Goal: Use online tool/utility: Utilize a website feature to perform a specific function

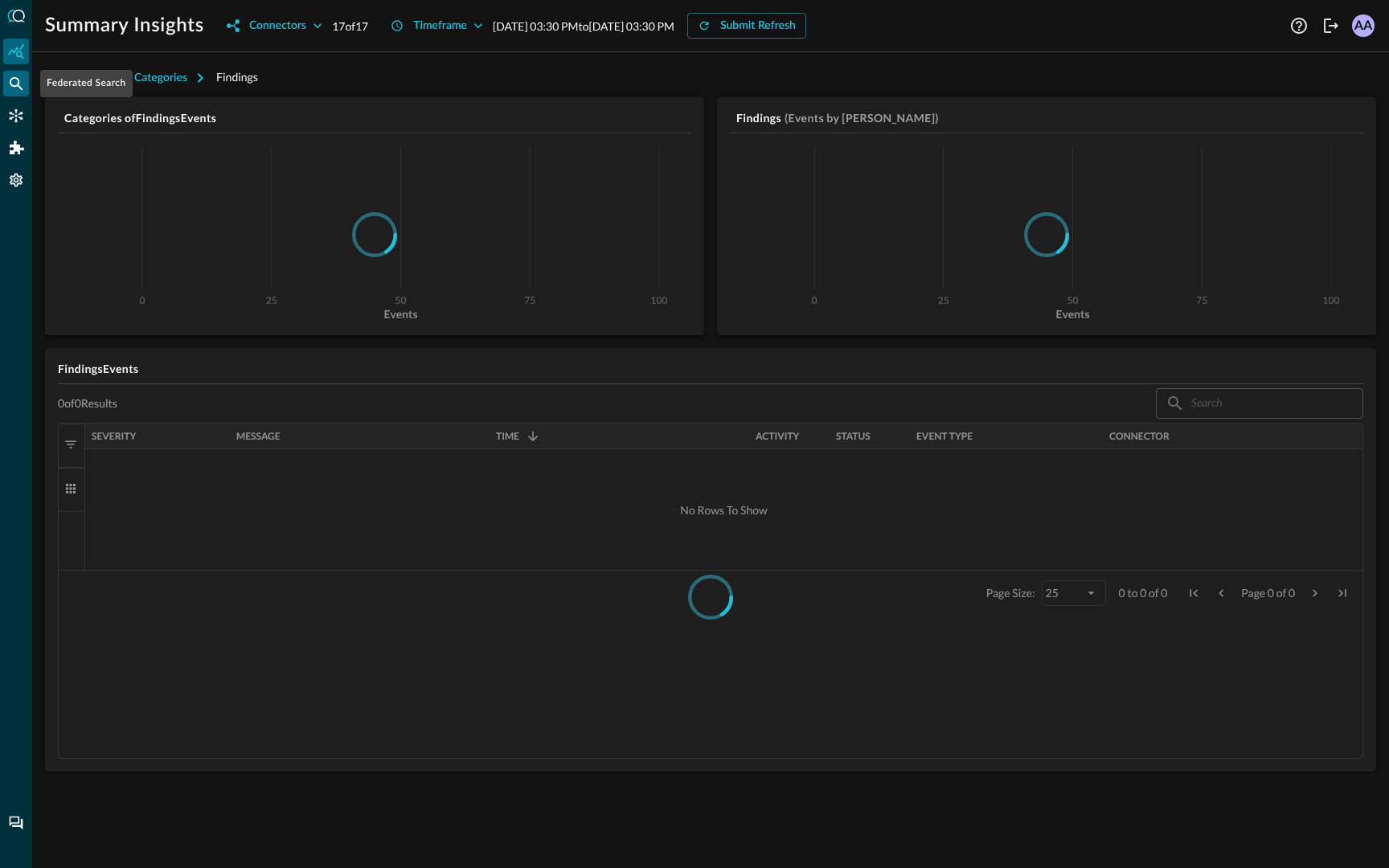
click at [12, 92] on div "Federated Search" at bounding box center [16, 83] width 26 height 26
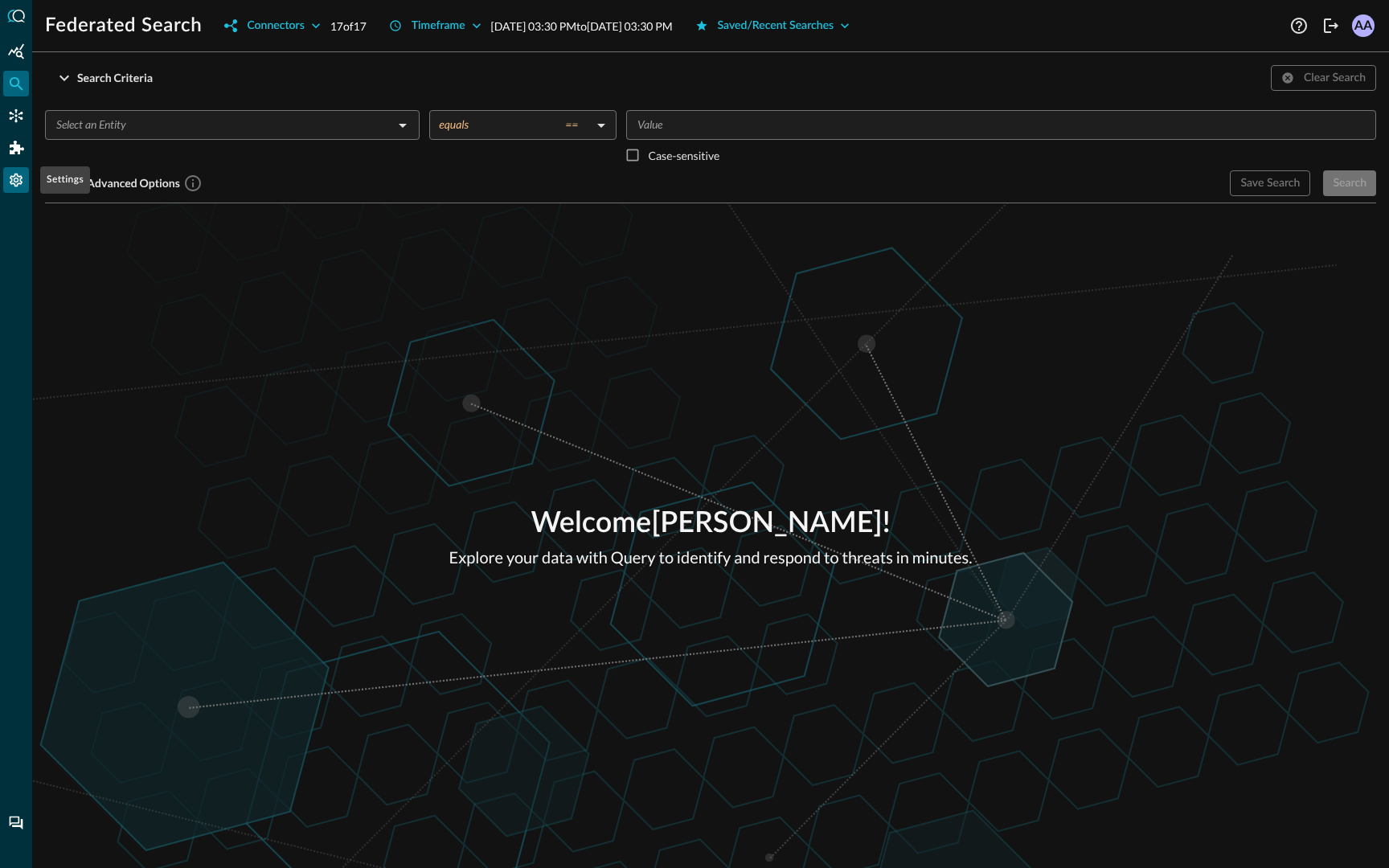
click at [14, 175] on icon "Settings" at bounding box center [17, 180] width 13 height 14
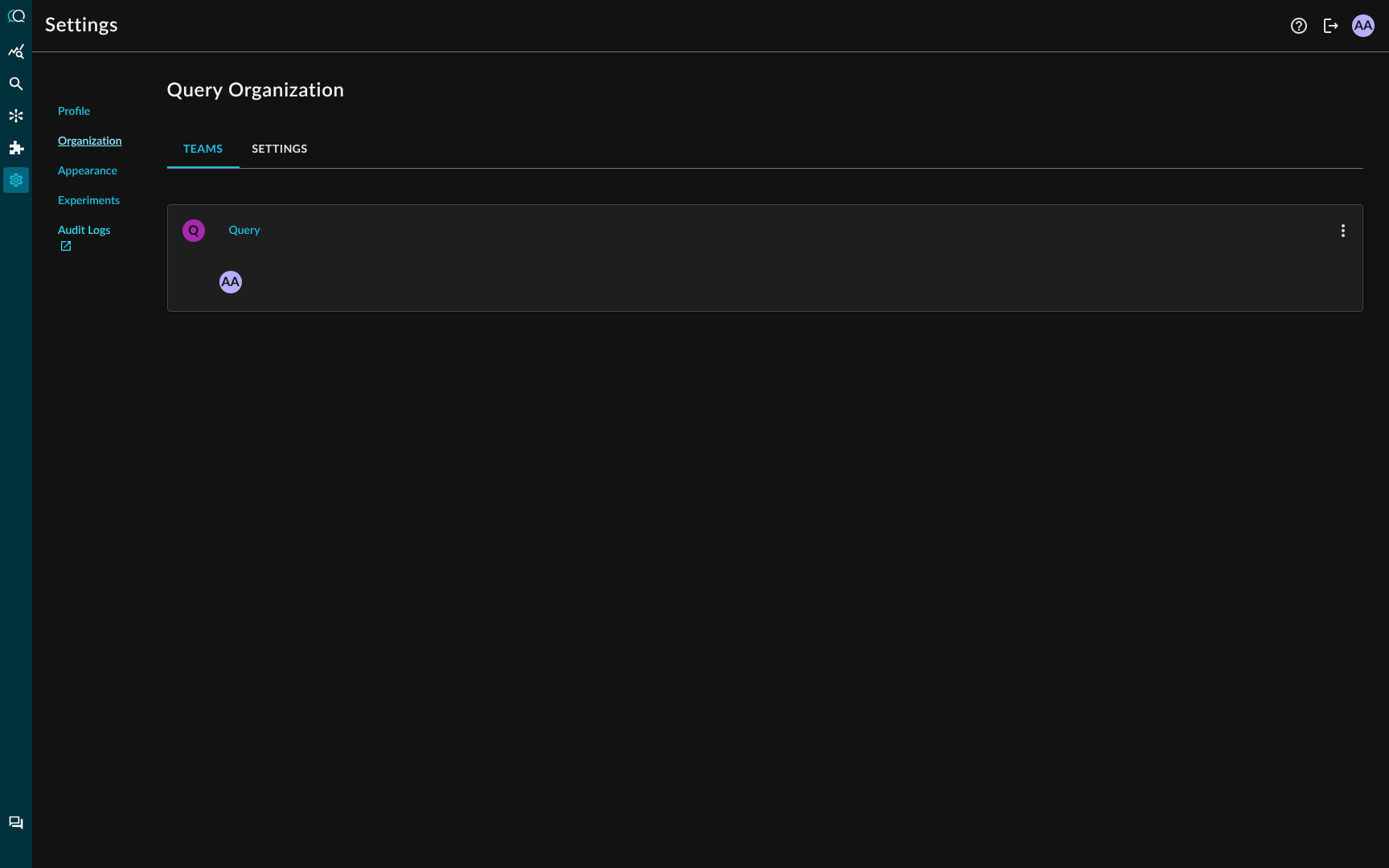
click at [95, 229] on link "Audit Logs" at bounding box center [90, 239] width 65 height 34
click at [84, 201] on span "Experiments" at bounding box center [89, 201] width 62 height 17
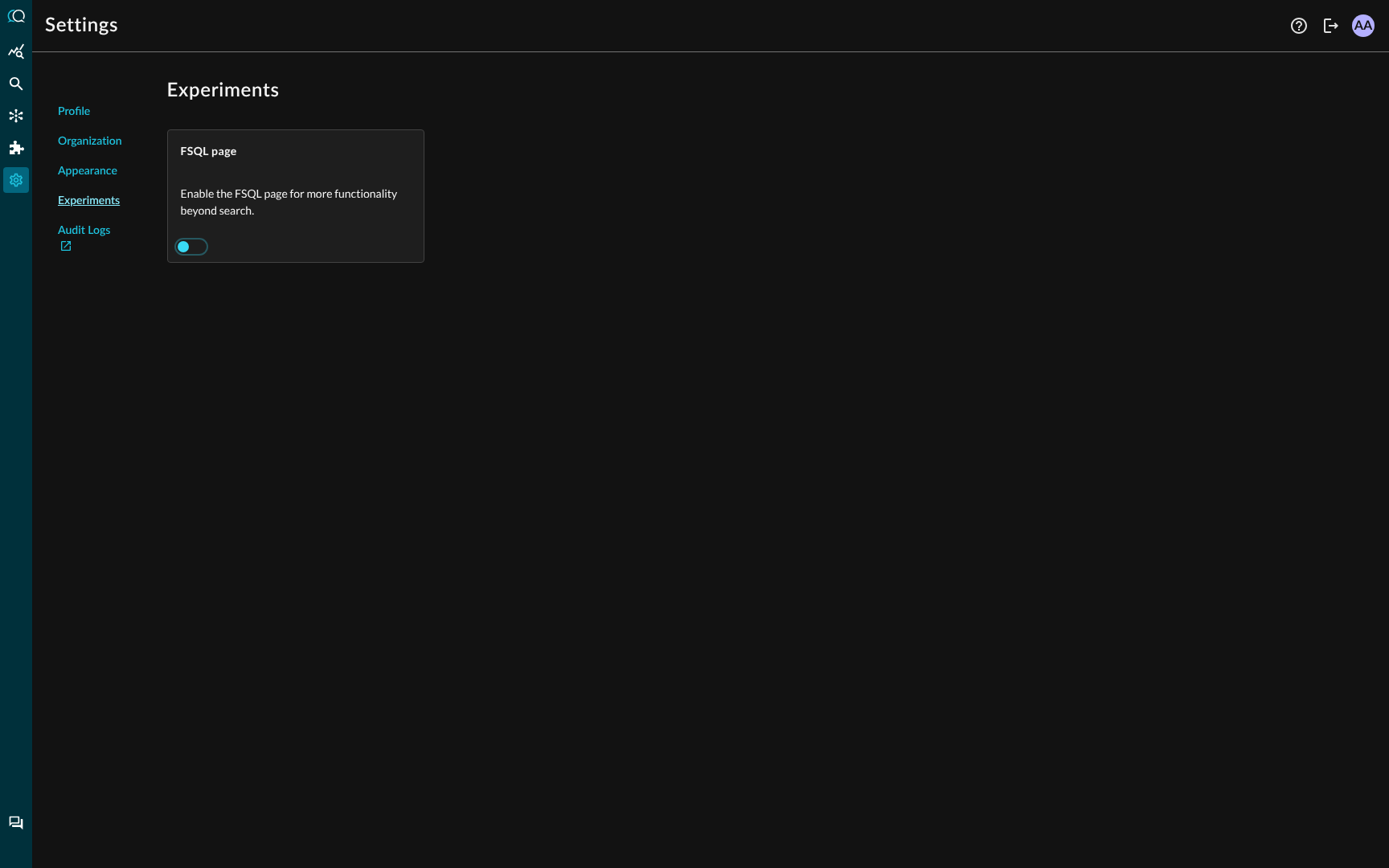
click at [195, 245] on input "checkbox" at bounding box center [183, 247] width 89 height 30
checkbox input "true"
click at [11, 209] on icon "FSQL" at bounding box center [17, 212] width 14 height 11
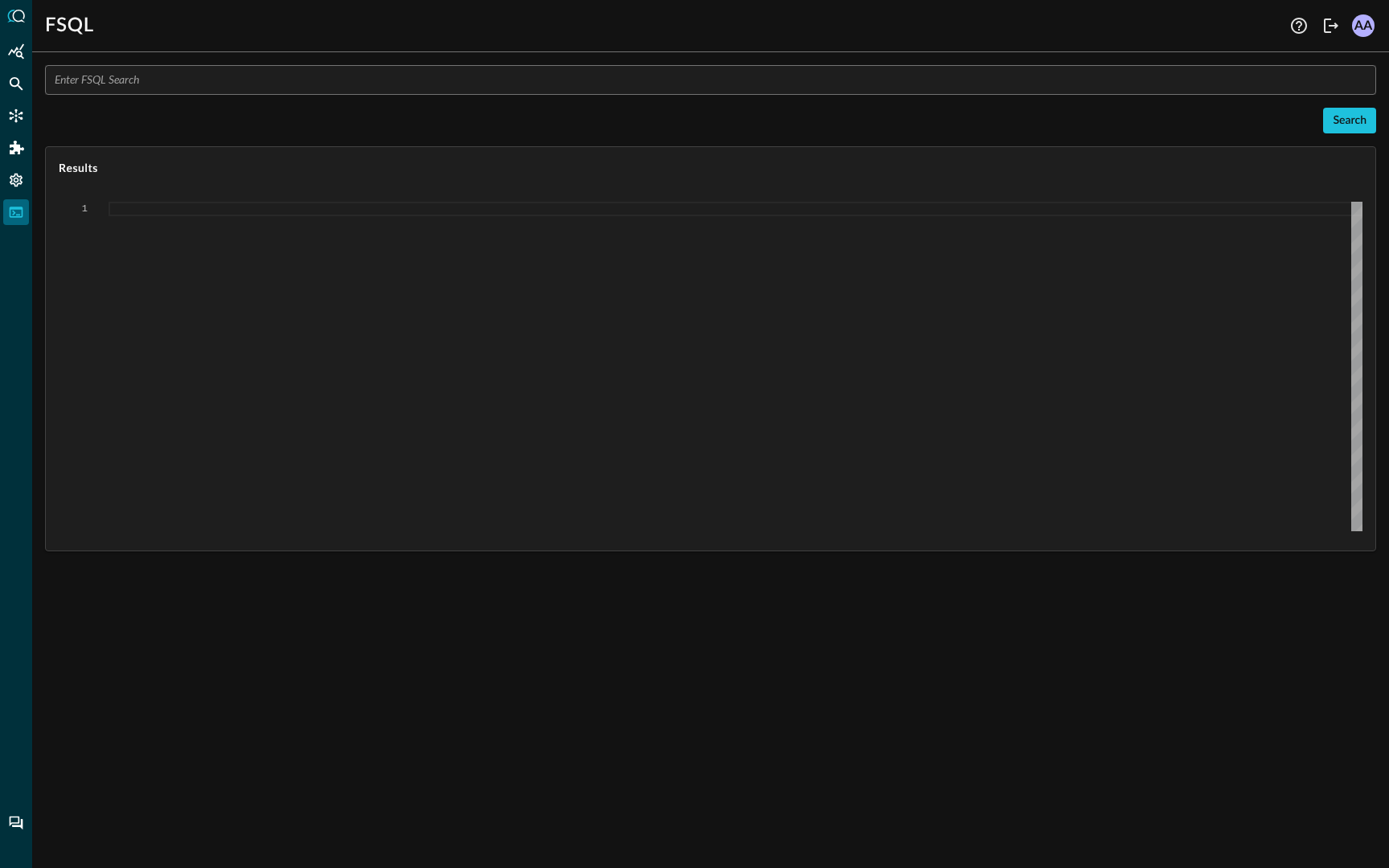
click at [273, 84] on input "text" at bounding box center [715, 80] width 1322 height 30
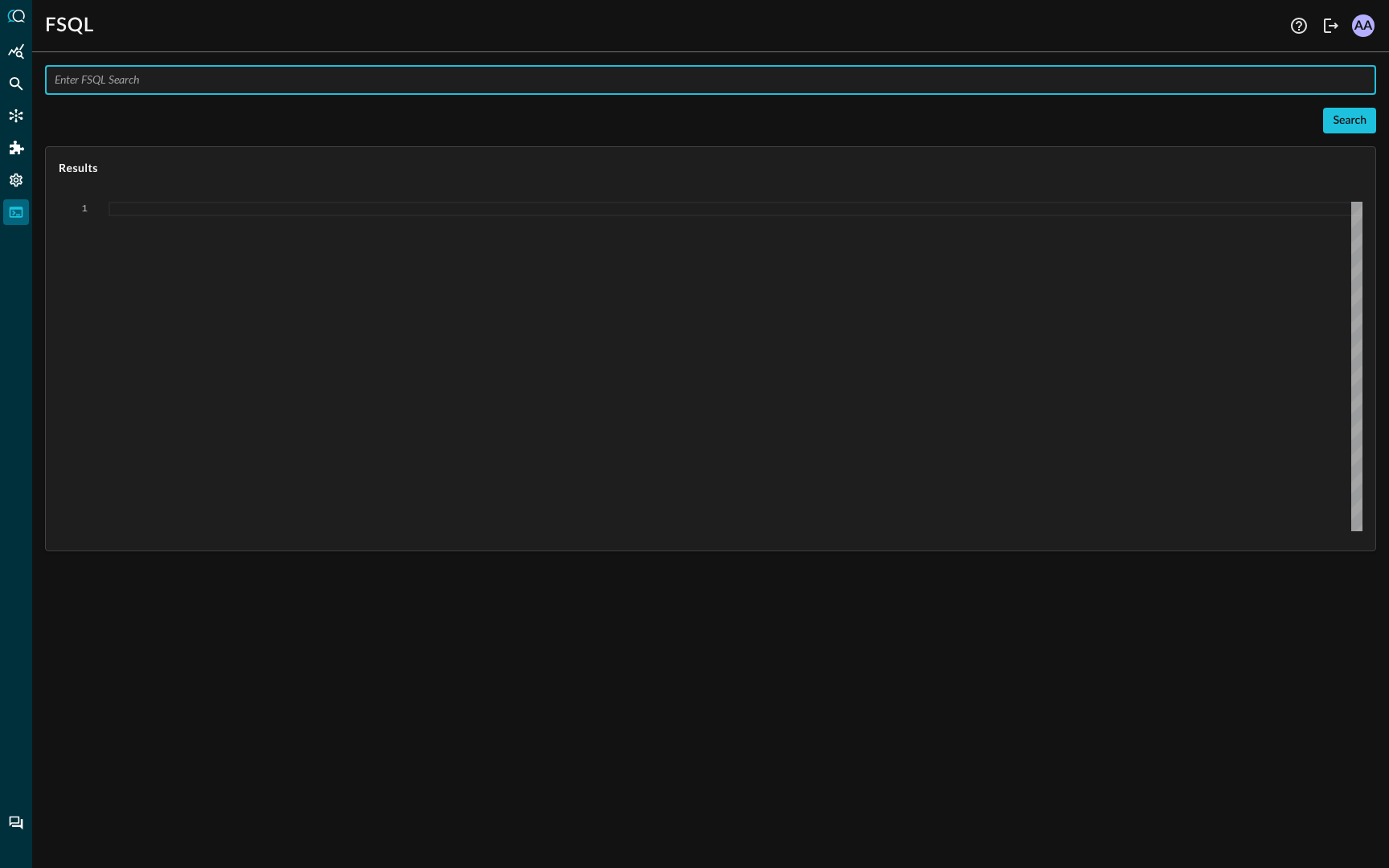
type input "Q"
type input "EXPLAIN CONNECTORS"
click at [1344, 117] on div "Search" at bounding box center [1349, 121] width 34 height 20
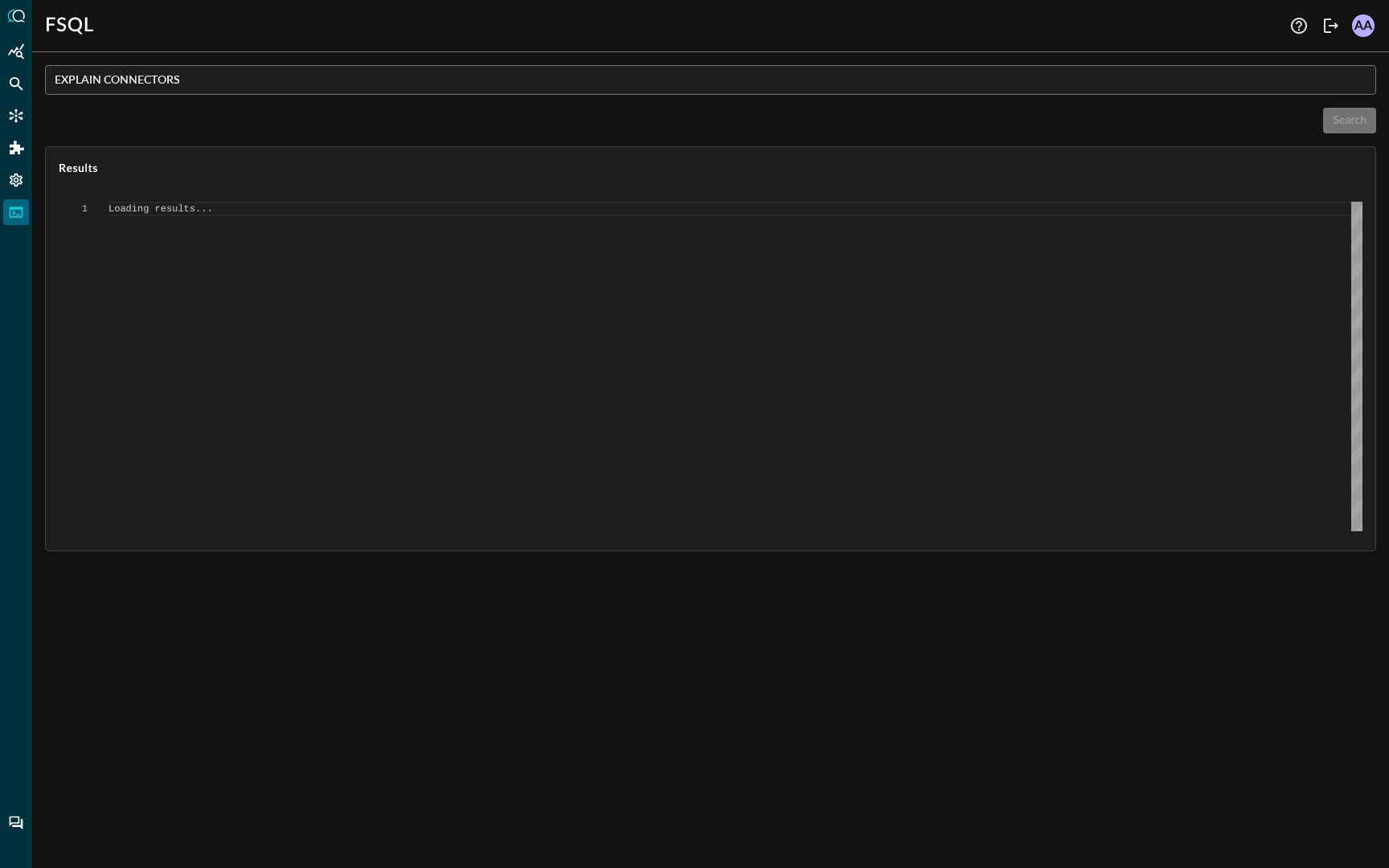
type textarea "{ "response": [ { "status": "connected" }, { "command": "EXPLAIN CONNECTORS" },…"
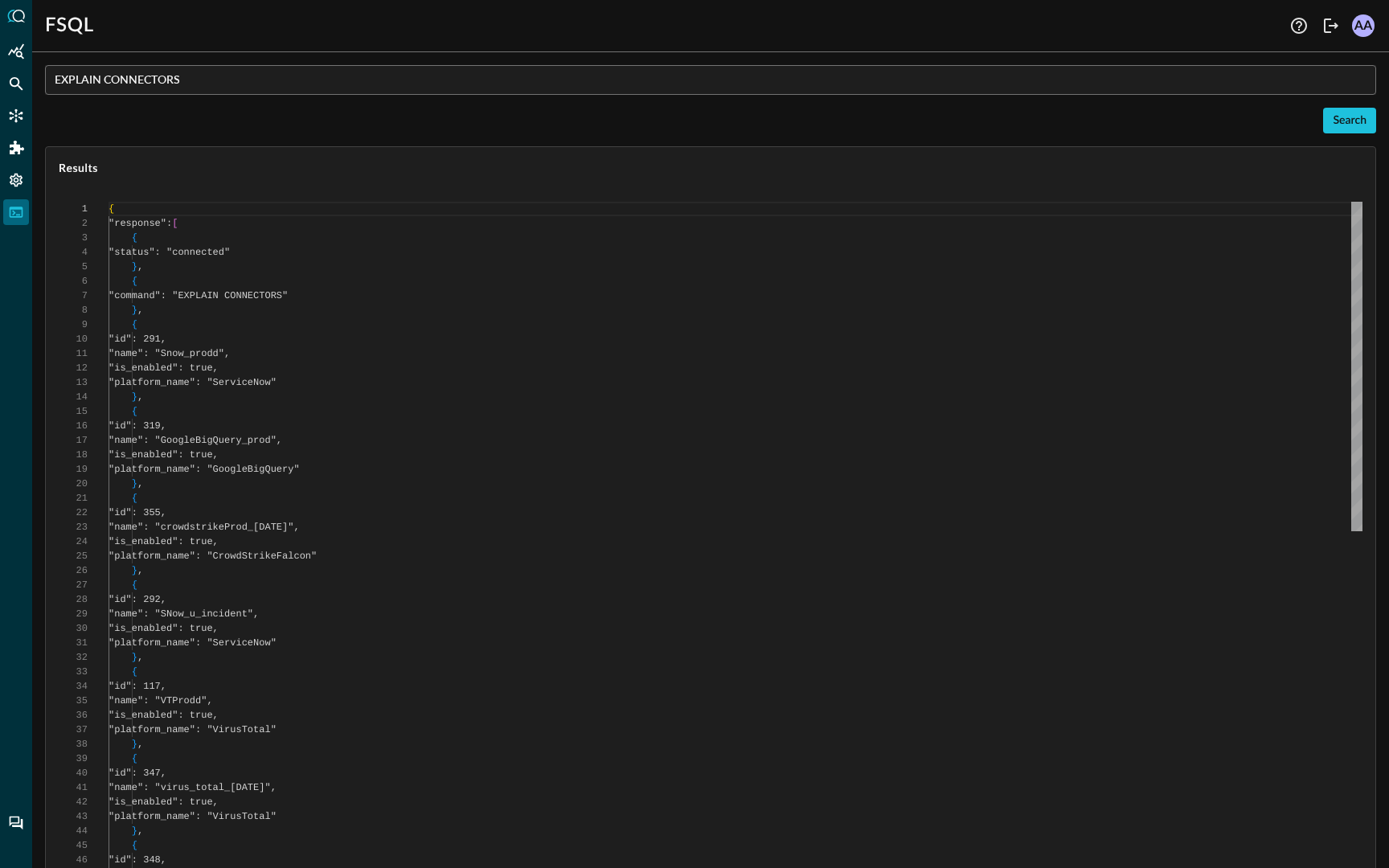
scroll to position [145, 0]
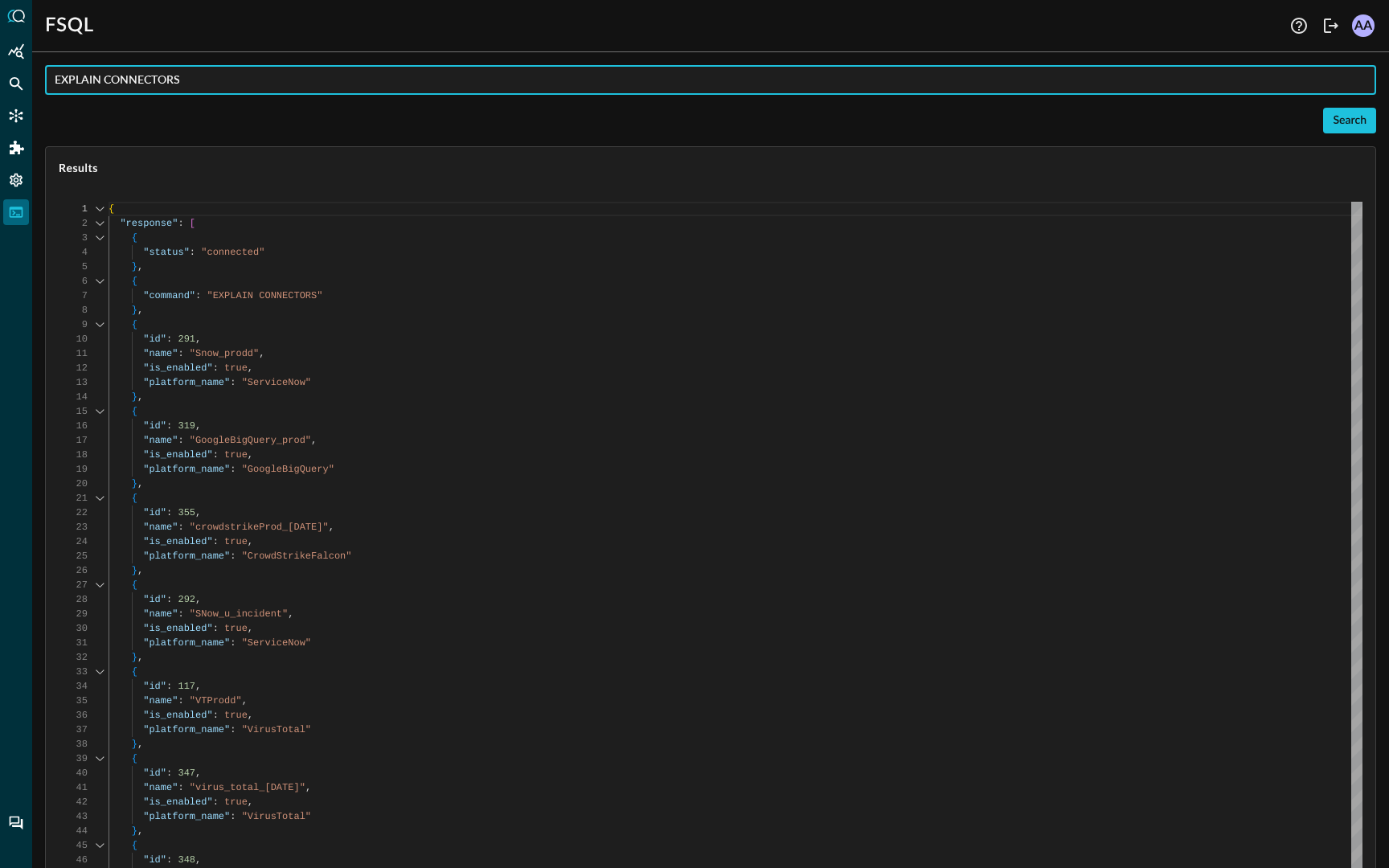
click at [127, 87] on input "EXPLAIN CONNECTORS" at bounding box center [715, 80] width 1322 height 30
type input "QERY inventory_info.**"
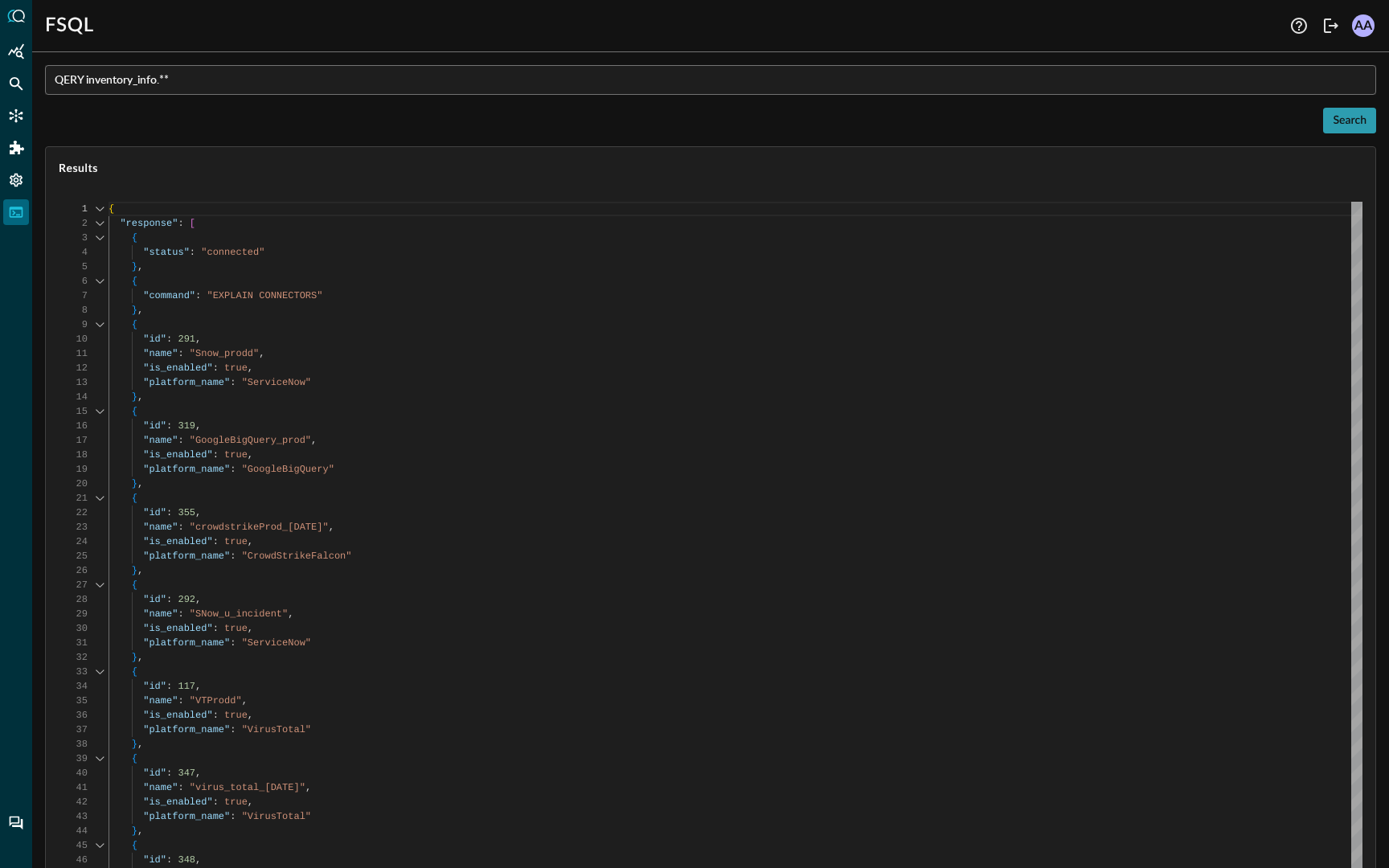
click at [1360, 122] on div "Search" at bounding box center [1349, 121] width 34 height 20
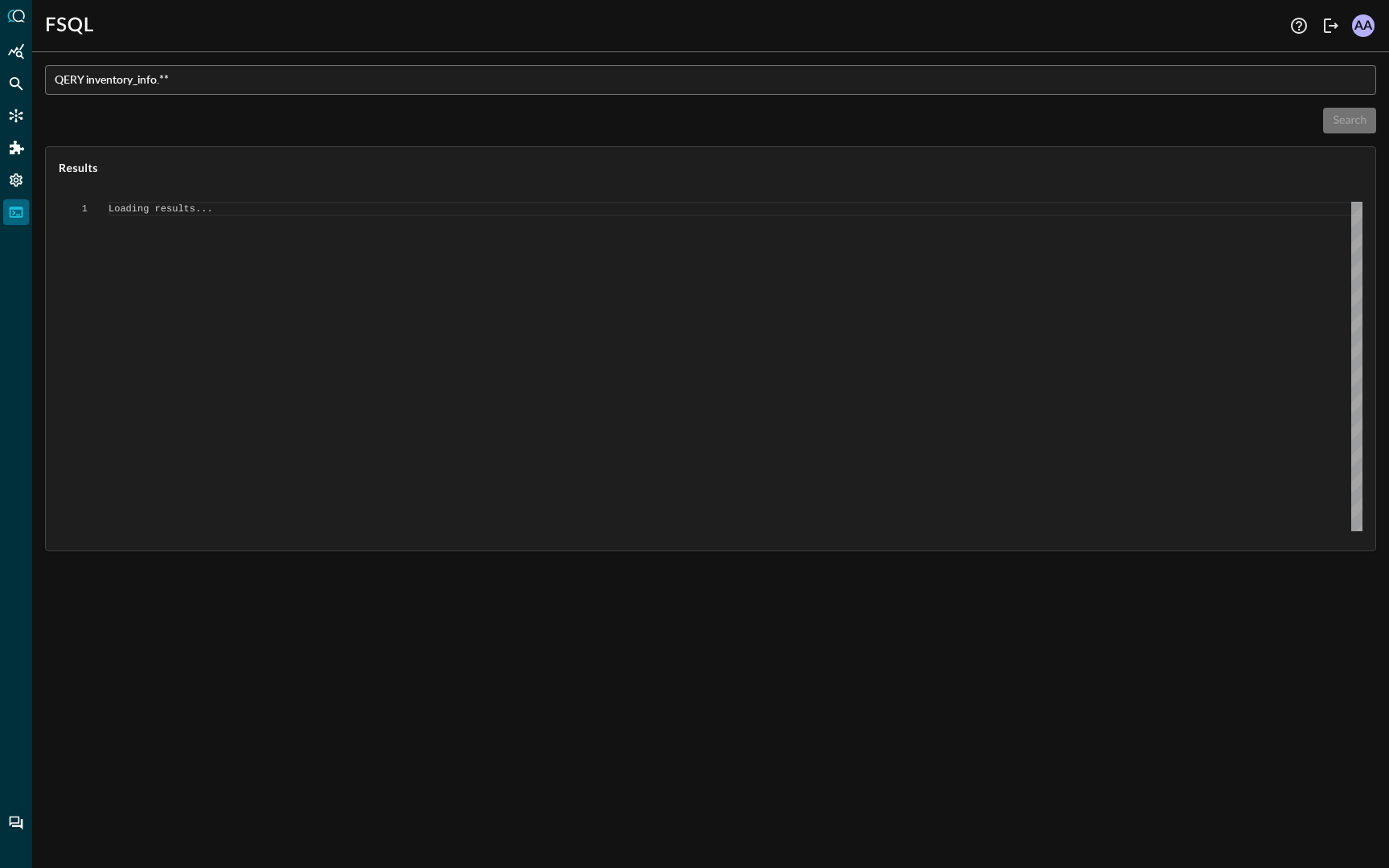
type textarea "{ "response": [ { "status": "connected" }, { "error": "Expected {{Suppress:('EX…"
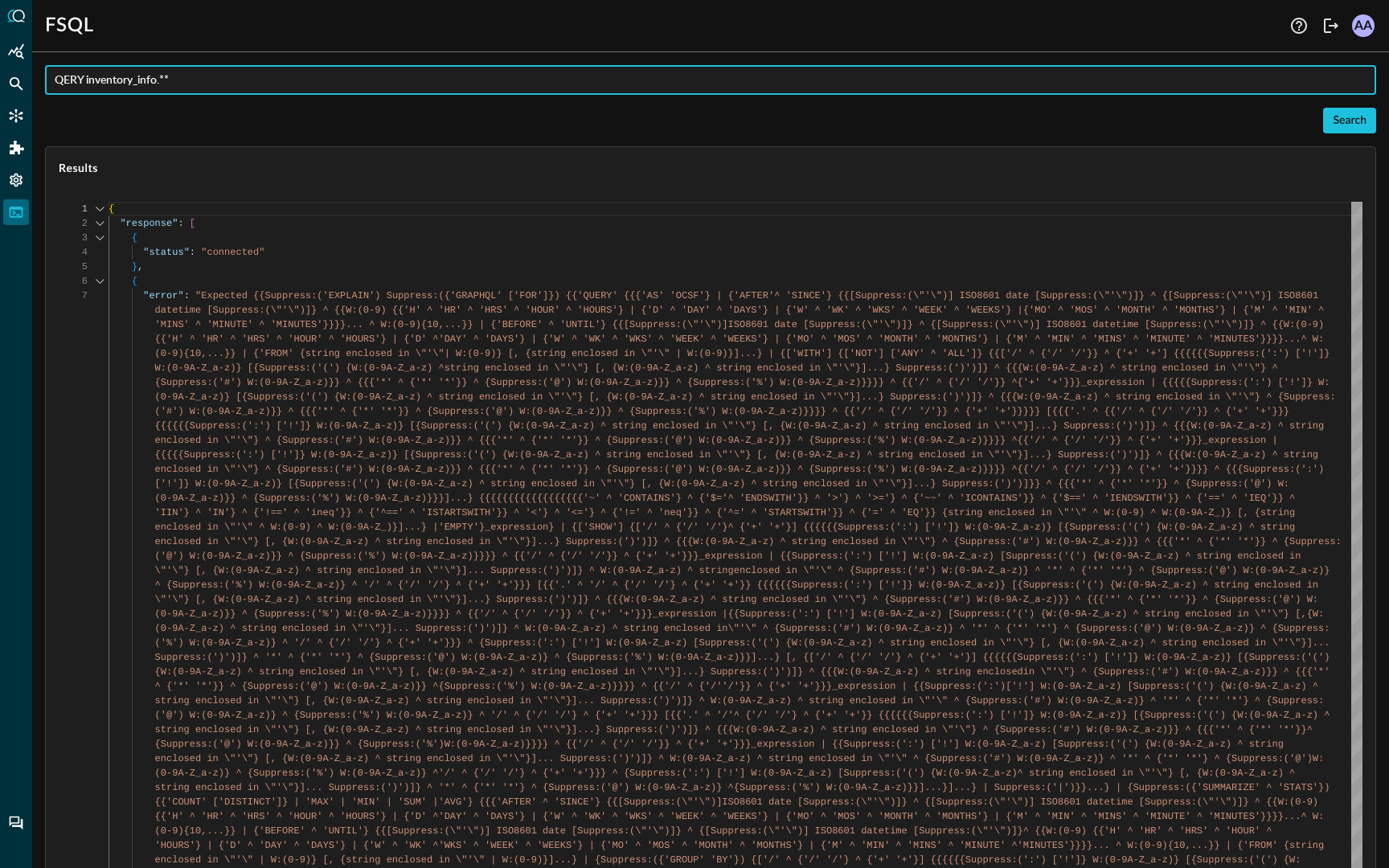
click at [64, 83] on input "QERY inventory_info.**" at bounding box center [715, 80] width 1322 height 30
type input "QUERY inventory_info.**"
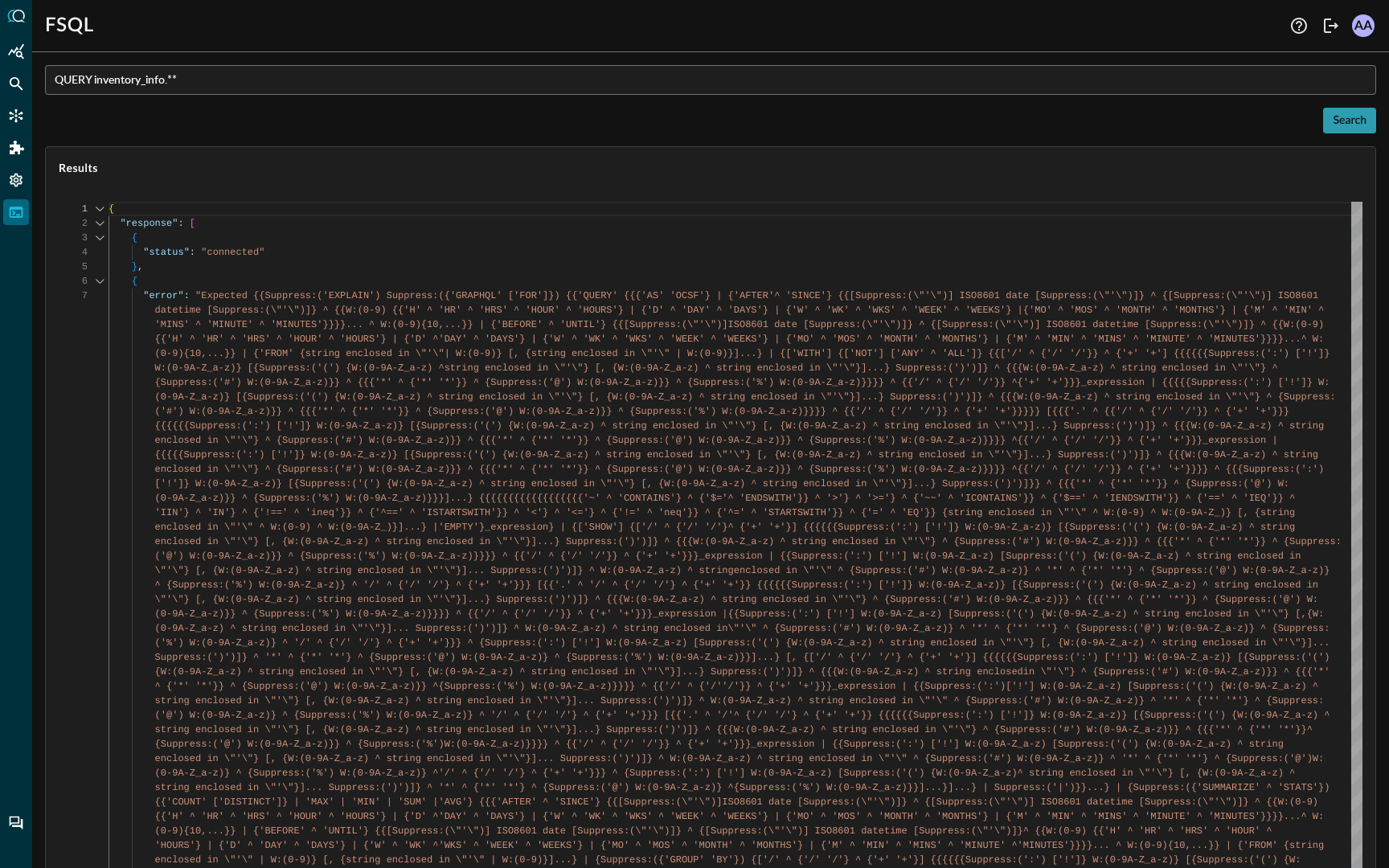
click at [1357, 122] on div "Search" at bounding box center [1349, 121] width 34 height 20
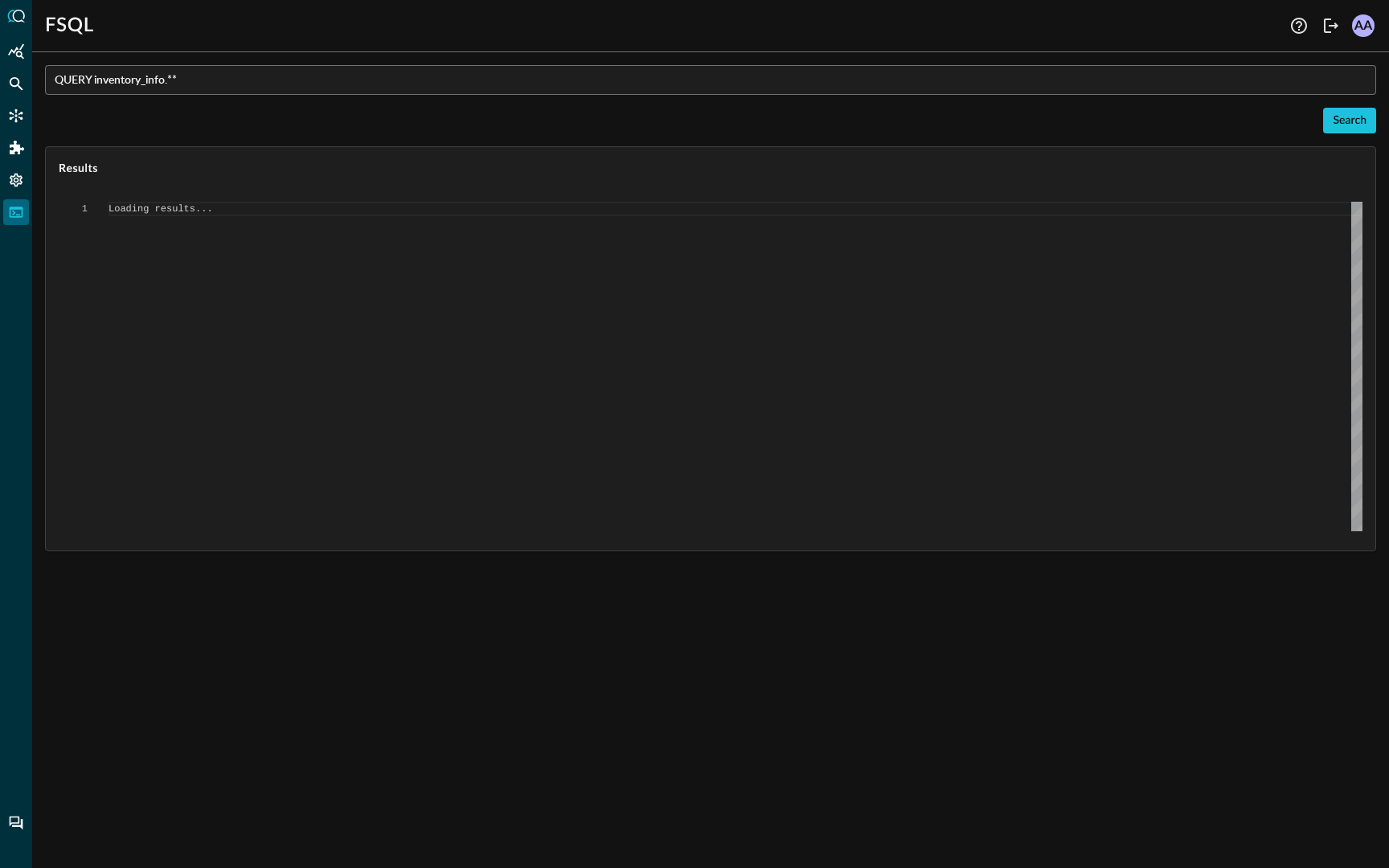
scroll to position [58, 0]
click at [1342, 116] on div "Search" at bounding box center [1349, 121] width 34 height 20
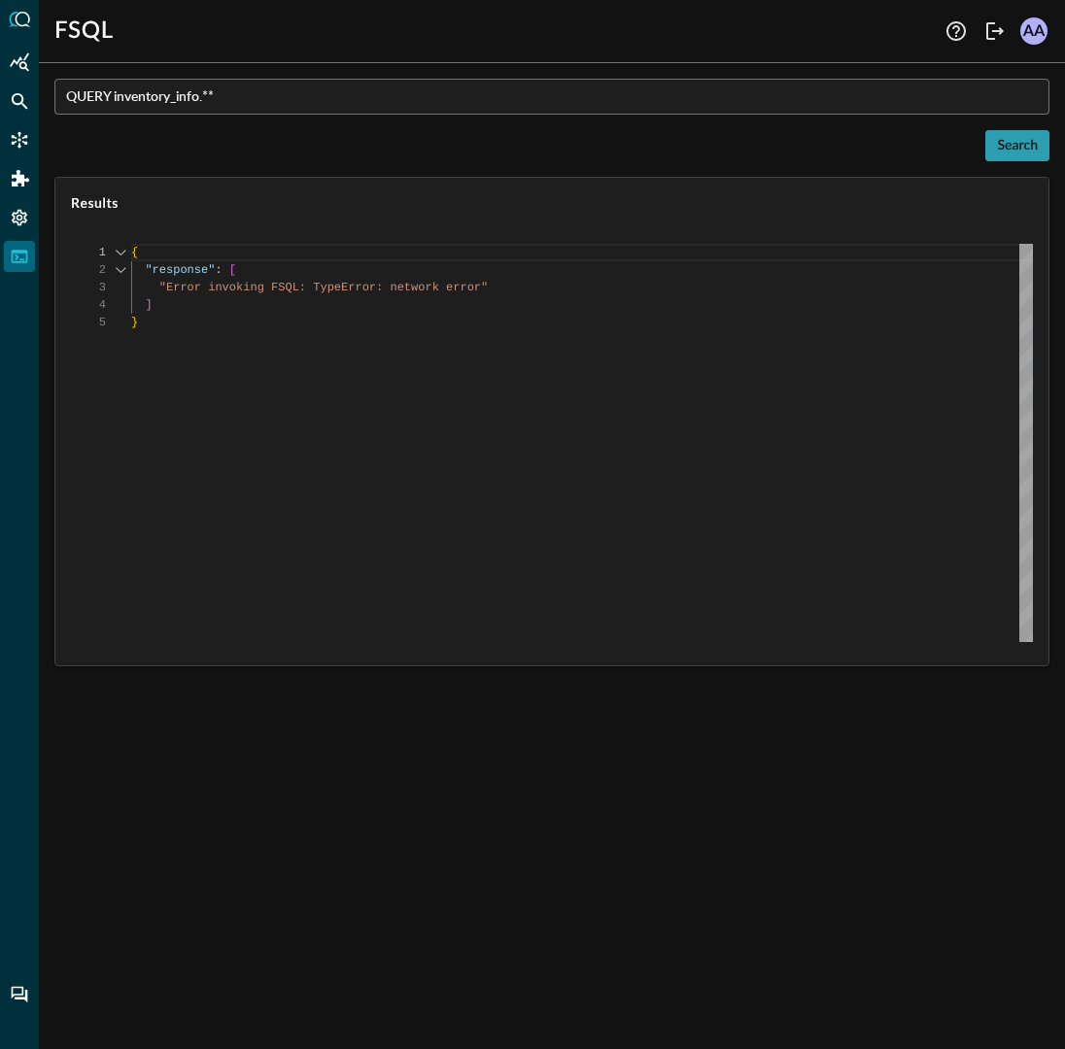
click at [1015, 144] on div "Search" at bounding box center [1017, 146] width 41 height 24
type textarea "Loading results..."
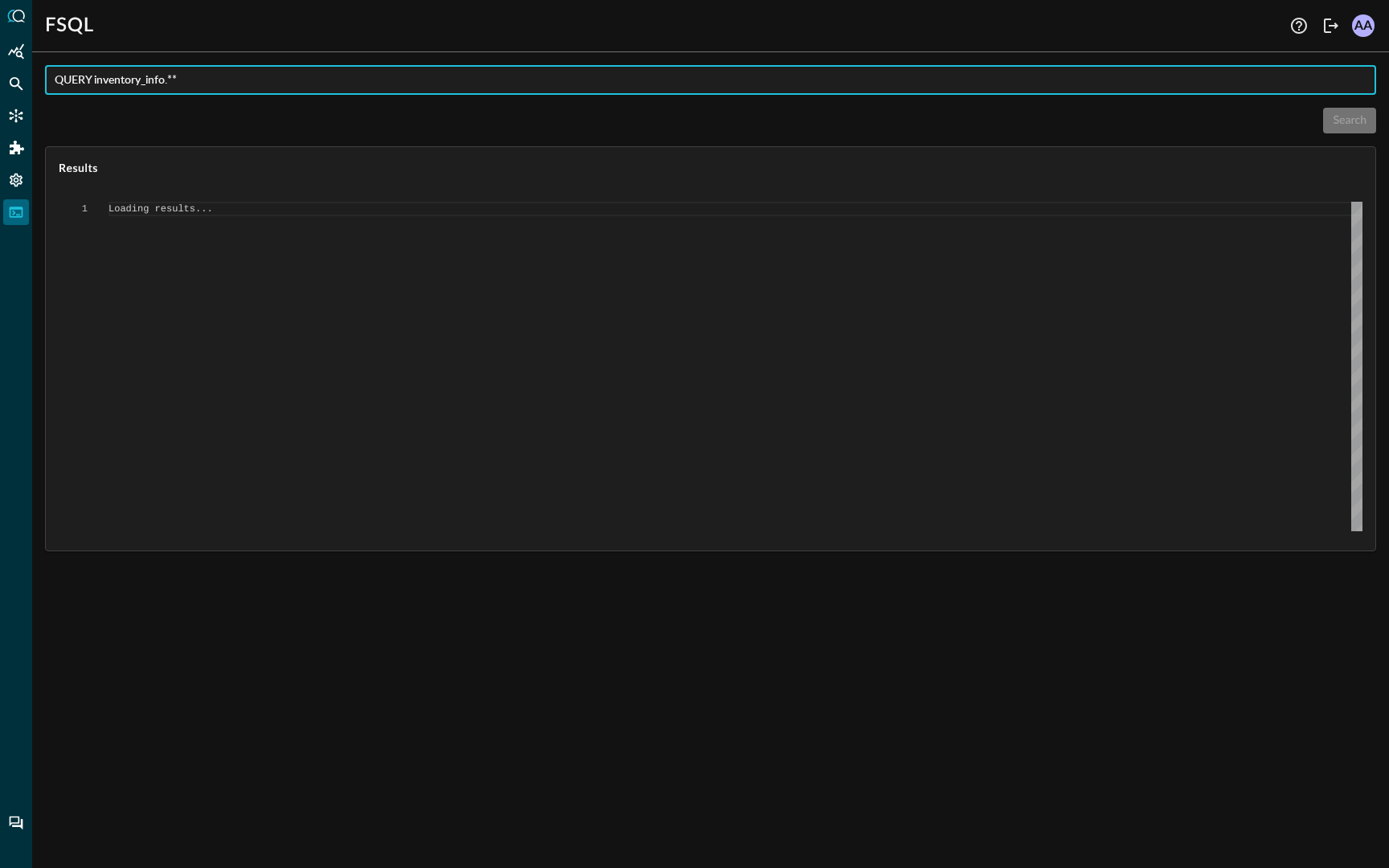
click at [480, 86] on input "QUERY inventory_info.**" at bounding box center [715, 80] width 1322 height 30
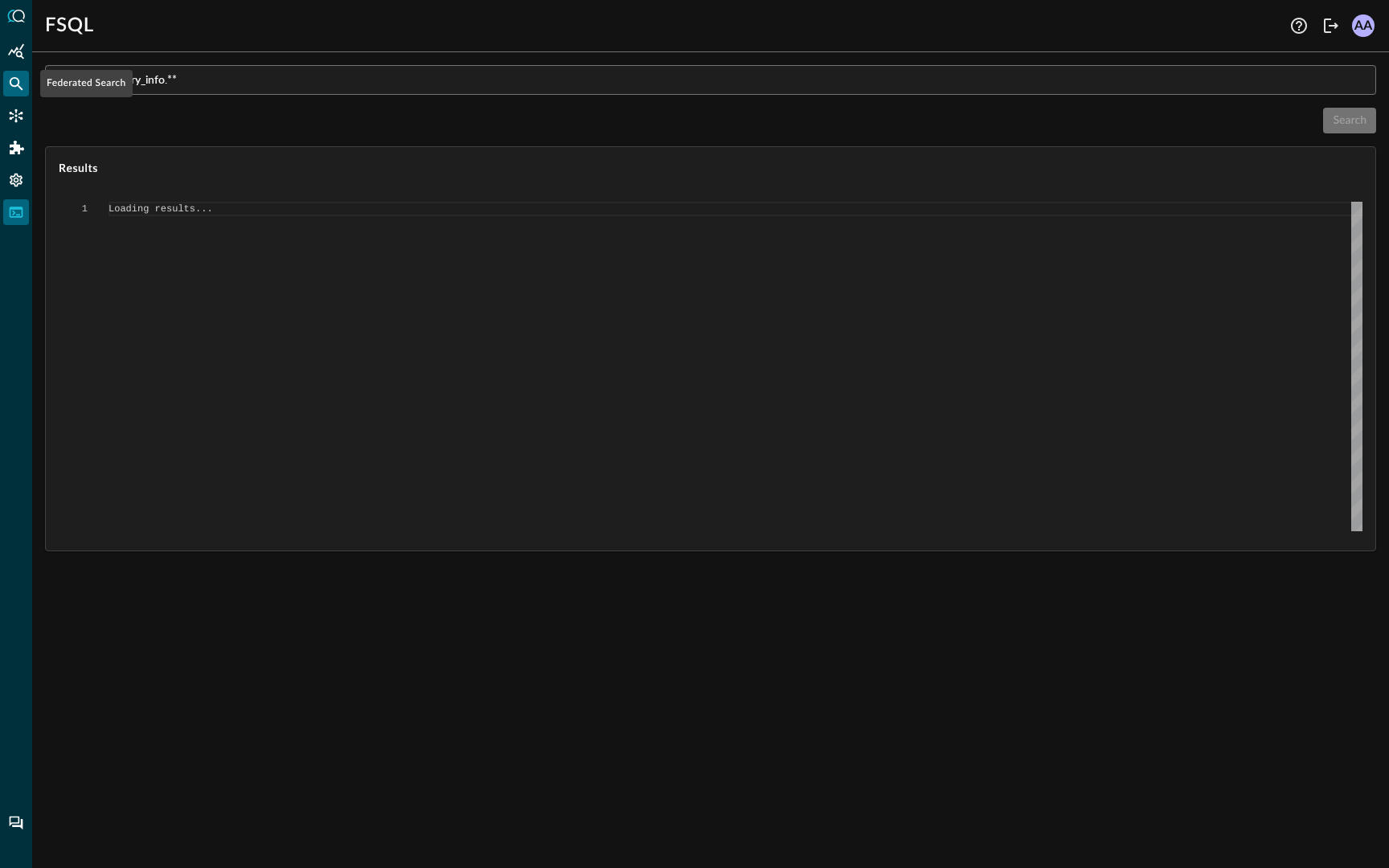
click at [19, 82] on icon "Federated Search" at bounding box center [16, 83] width 16 height 16
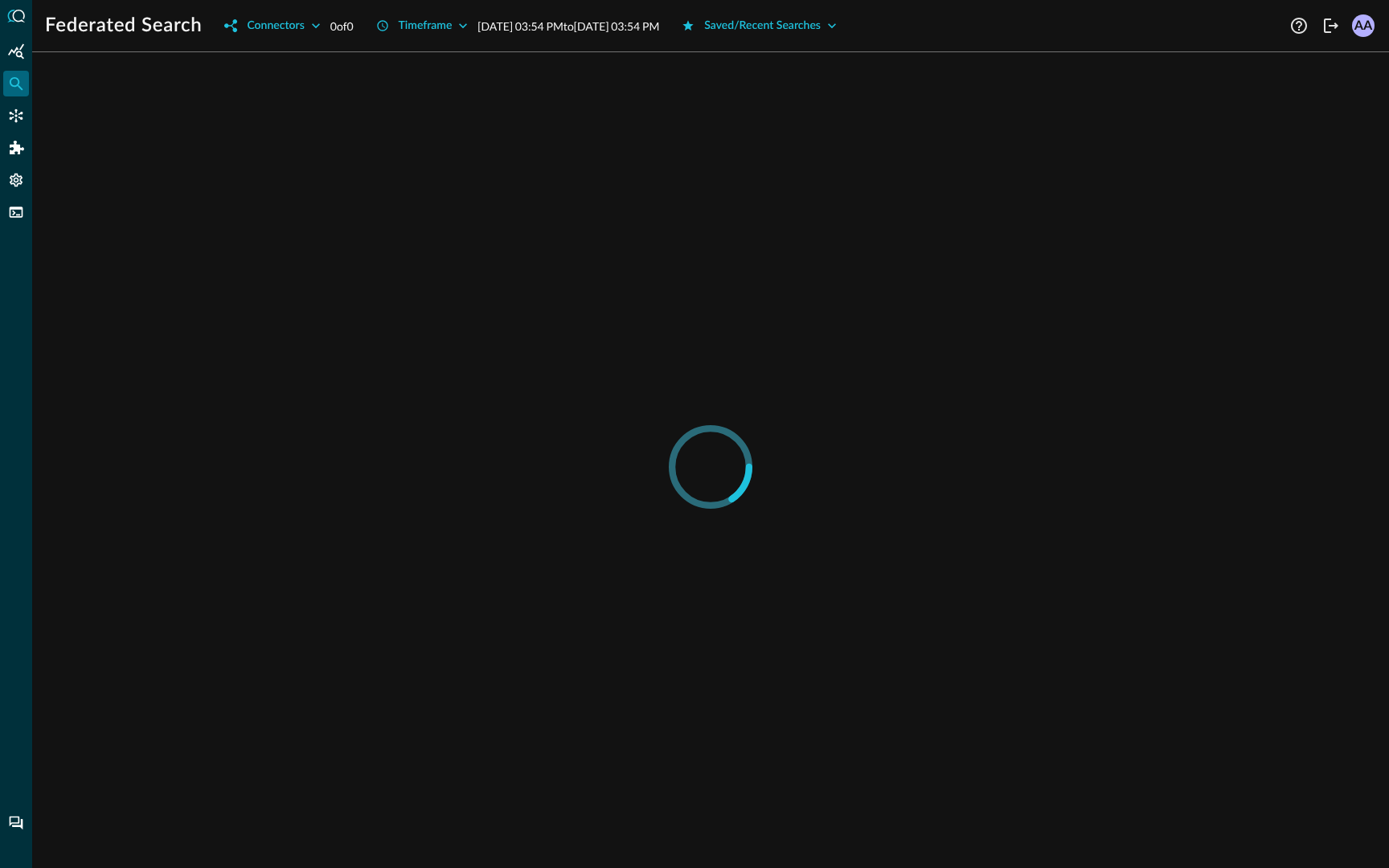
drag, startPoint x: 19, startPoint y: 60, endPoint x: 13, endPoint y: 78, distance: 19.0
click at [13, 78] on div at bounding box center [16, 434] width 32 height 868
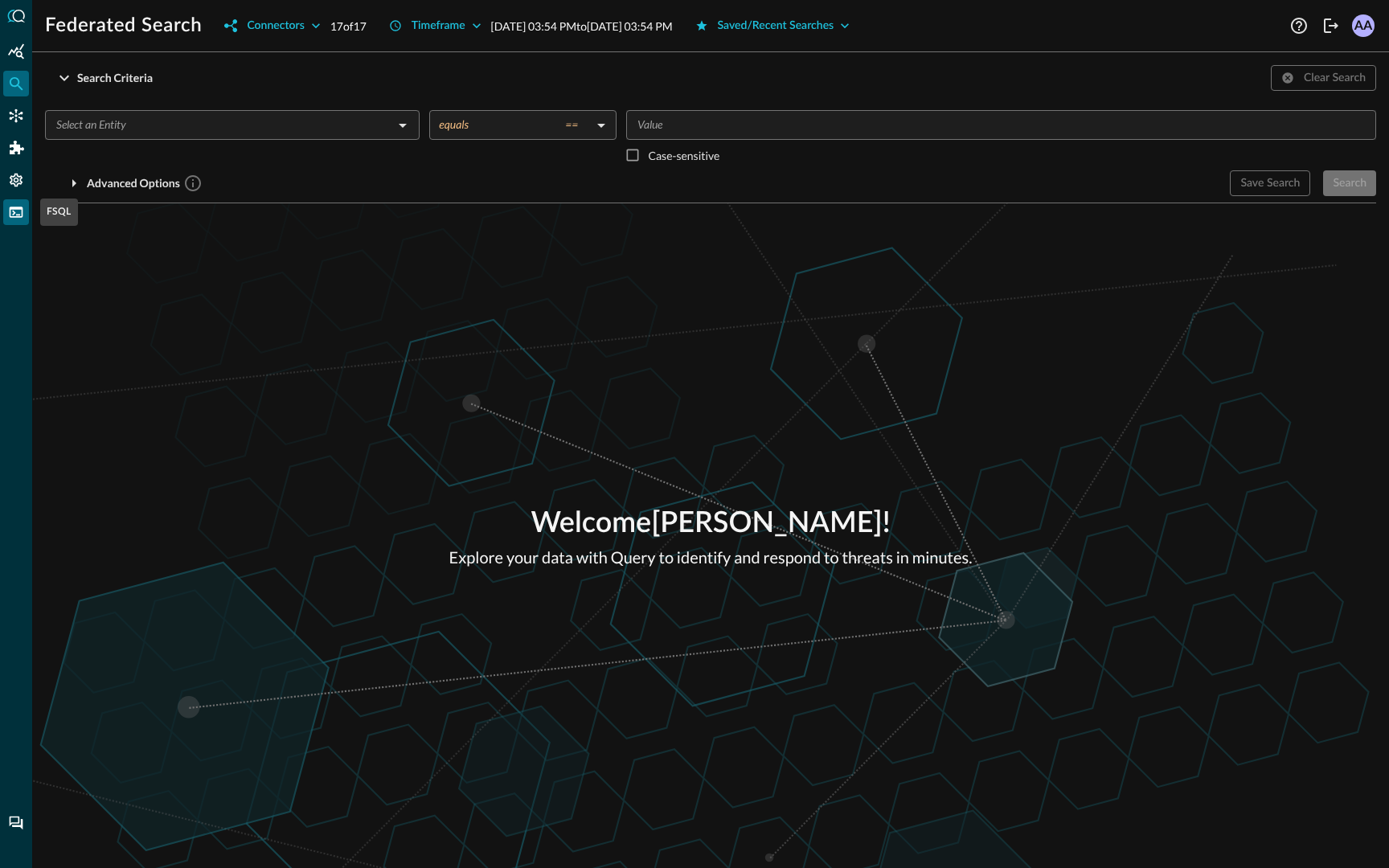
click at [9, 215] on icon "FSQL" at bounding box center [16, 212] width 16 height 16
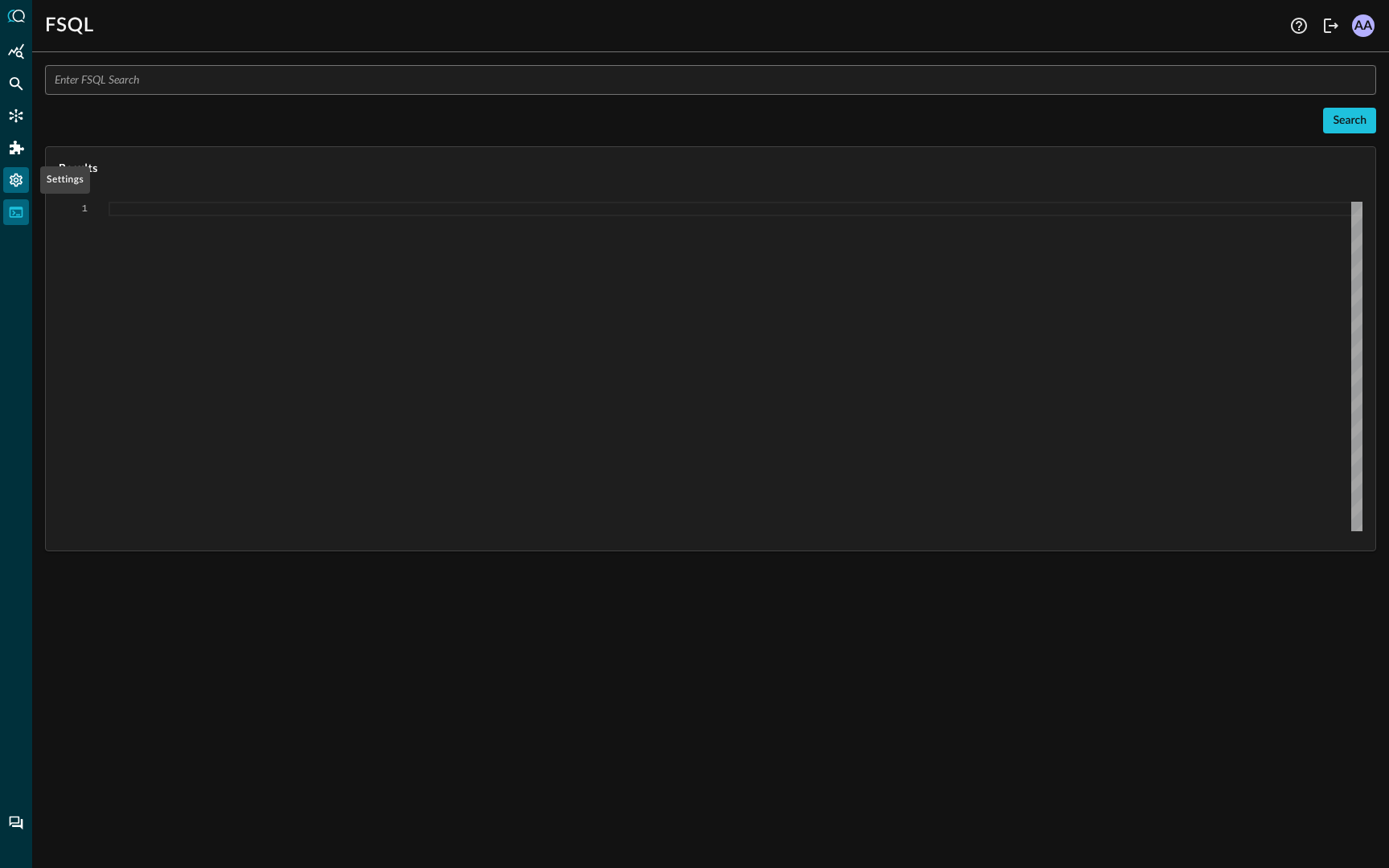
click at [14, 186] on icon "Settings" at bounding box center [16, 180] width 16 height 16
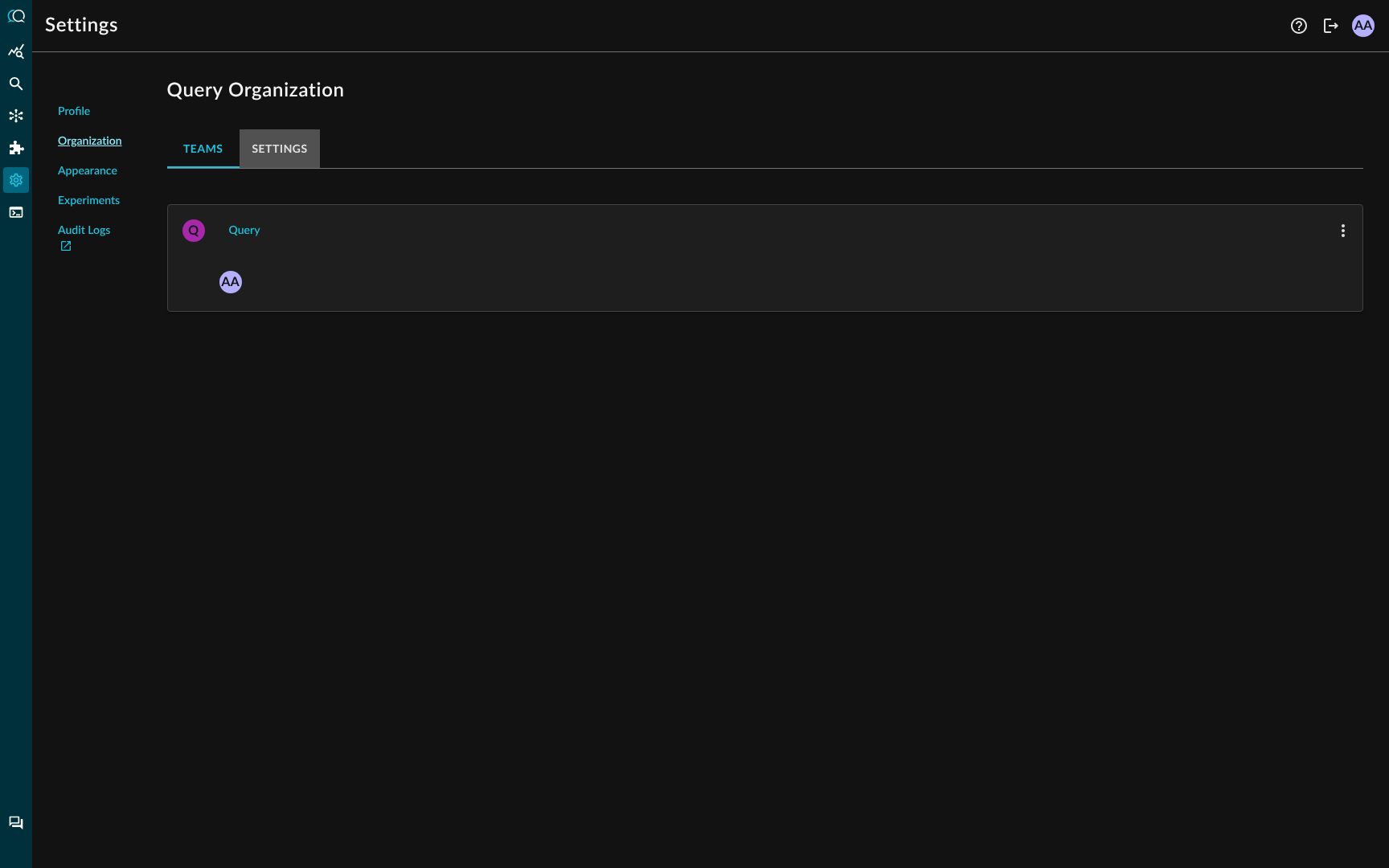
click at [281, 151] on button "Settings" at bounding box center [280, 148] width 81 height 39
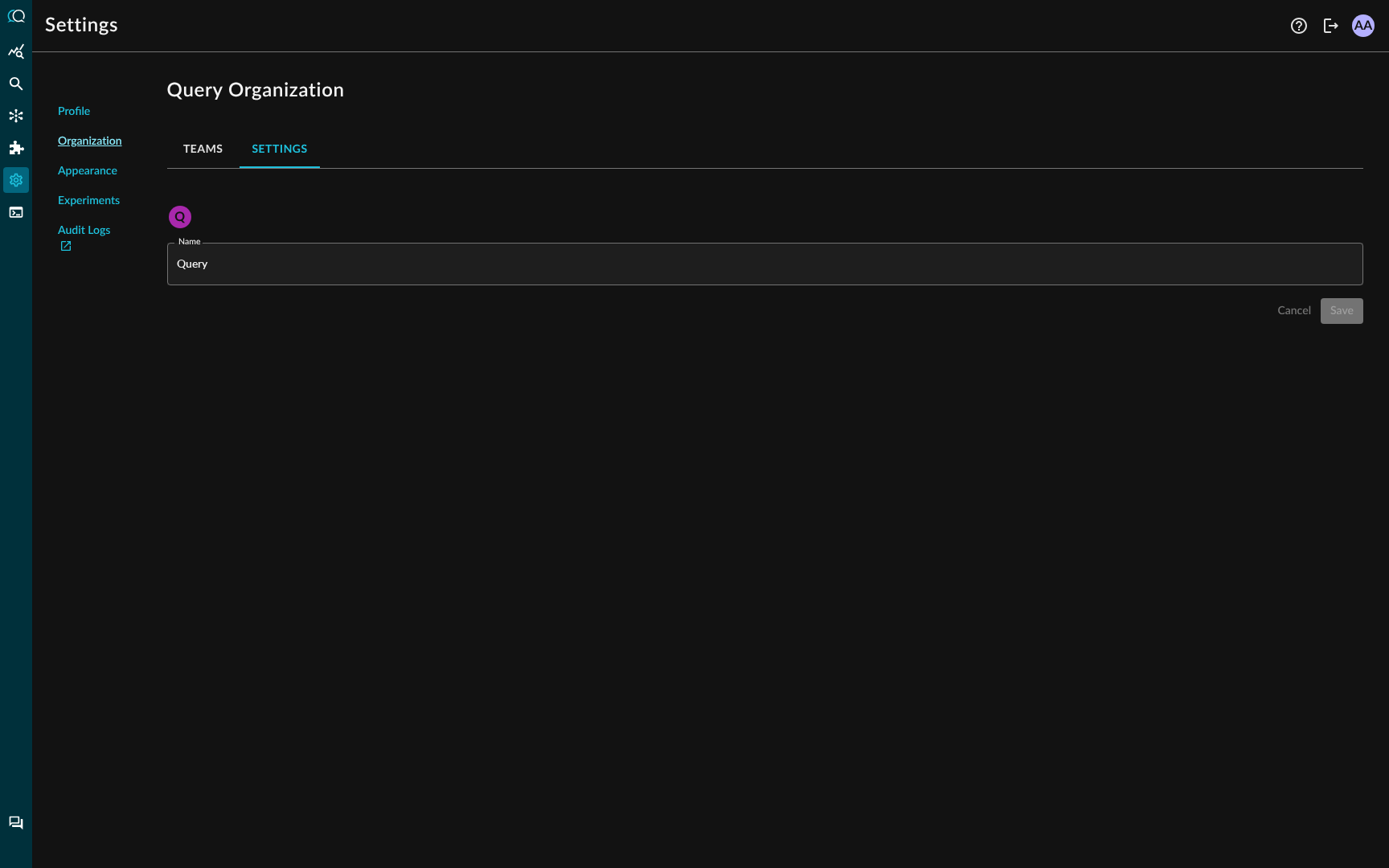
click at [222, 153] on button "Teams" at bounding box center [203, 148] width 72 height 39
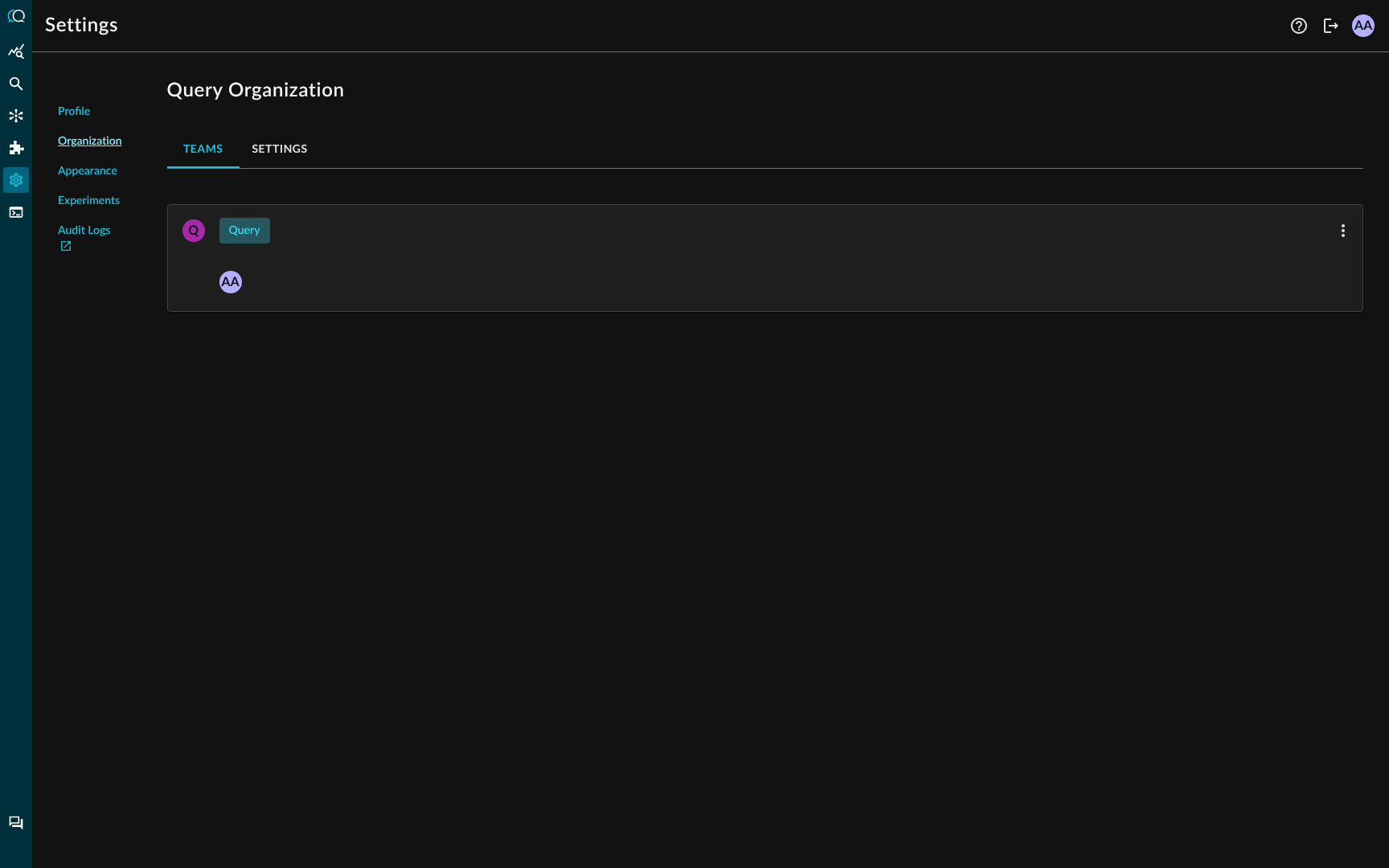
click at [238, 232] on div "Query" at bounding box center [245, 231] width 31 height 20
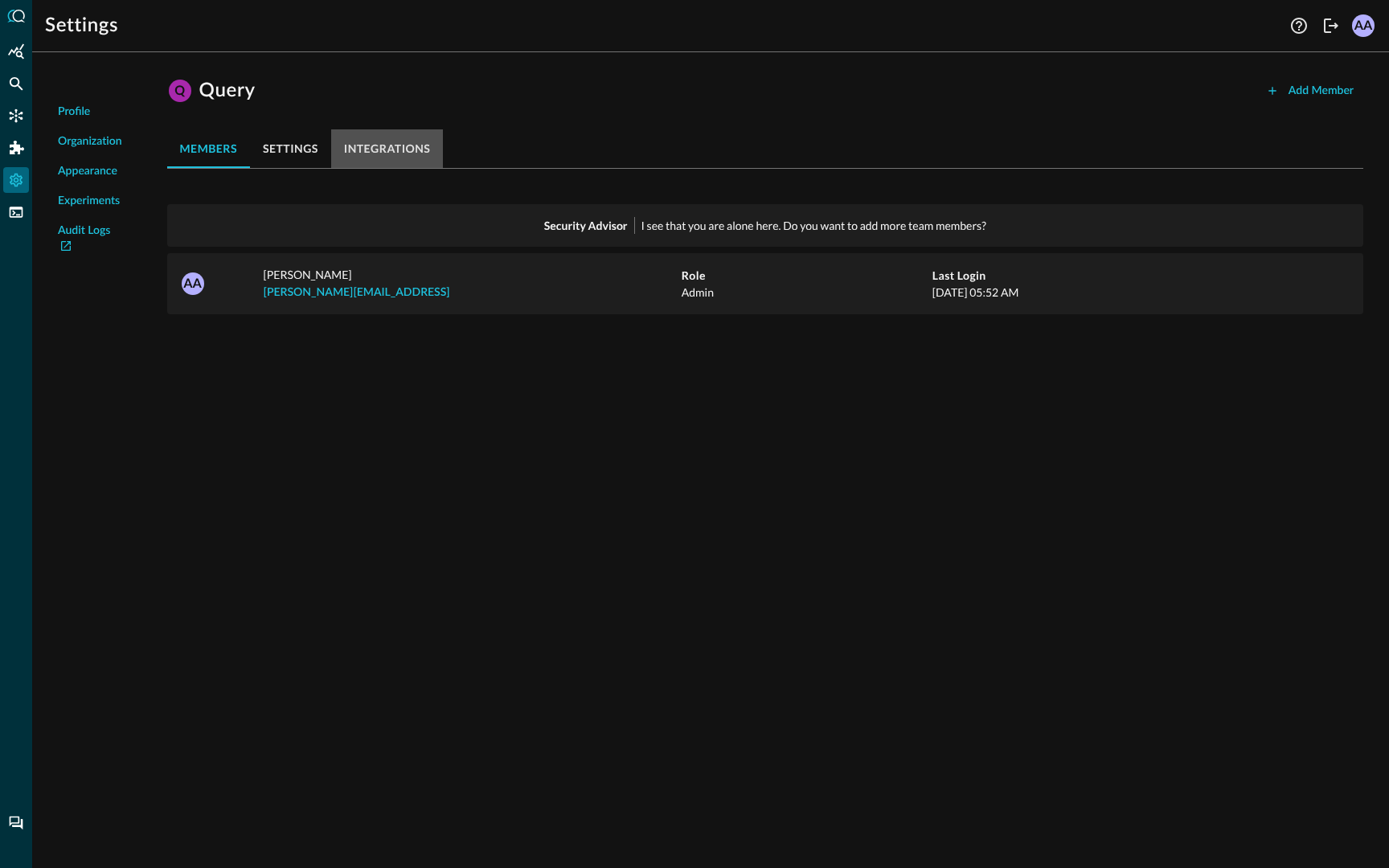
click at [405, 141] on button "integrations" at bounding box center [387, 148] width 113 height 39
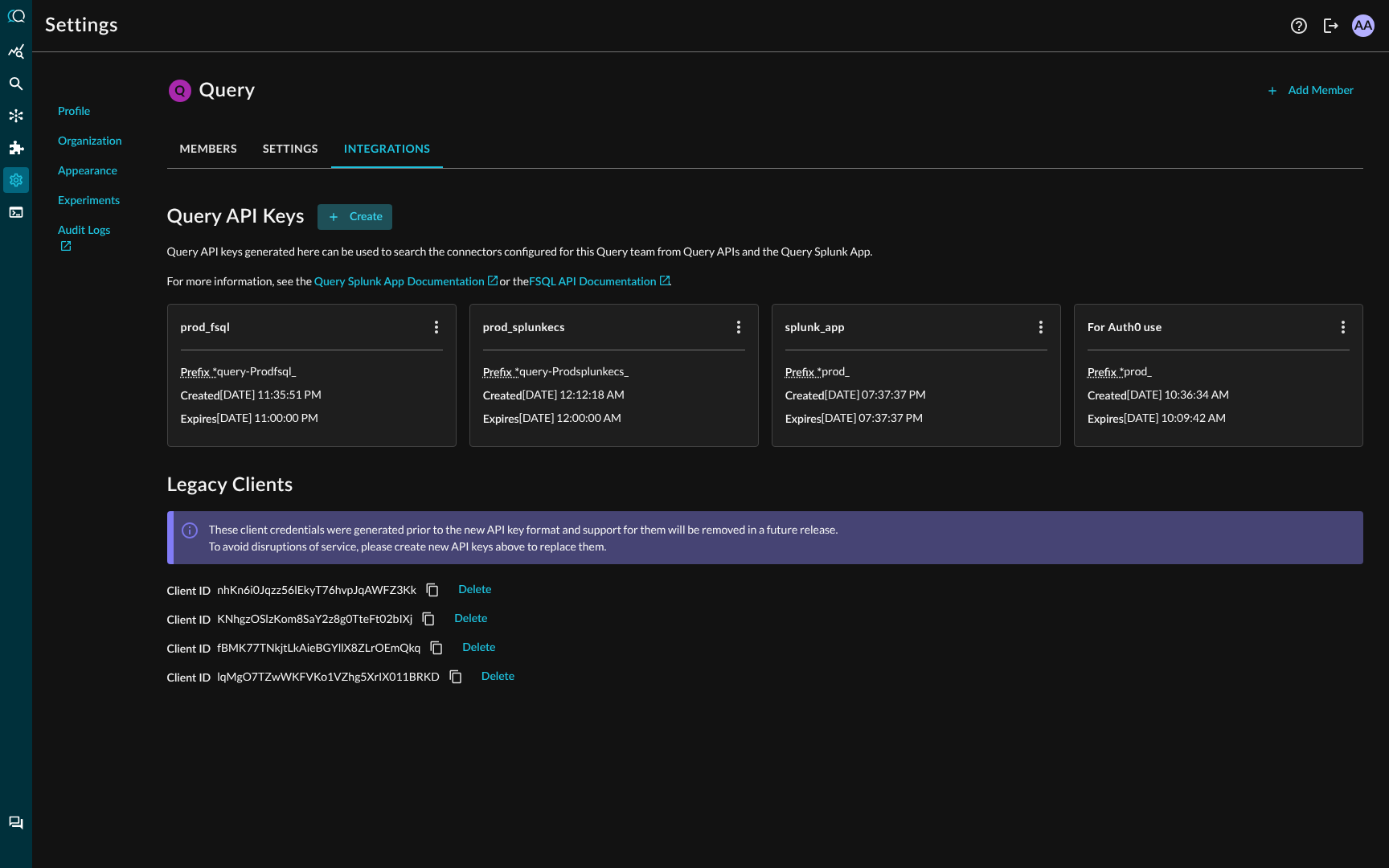
click at [368, 215] on div "Create" at bounding box center [367, 218] width 33 height 20
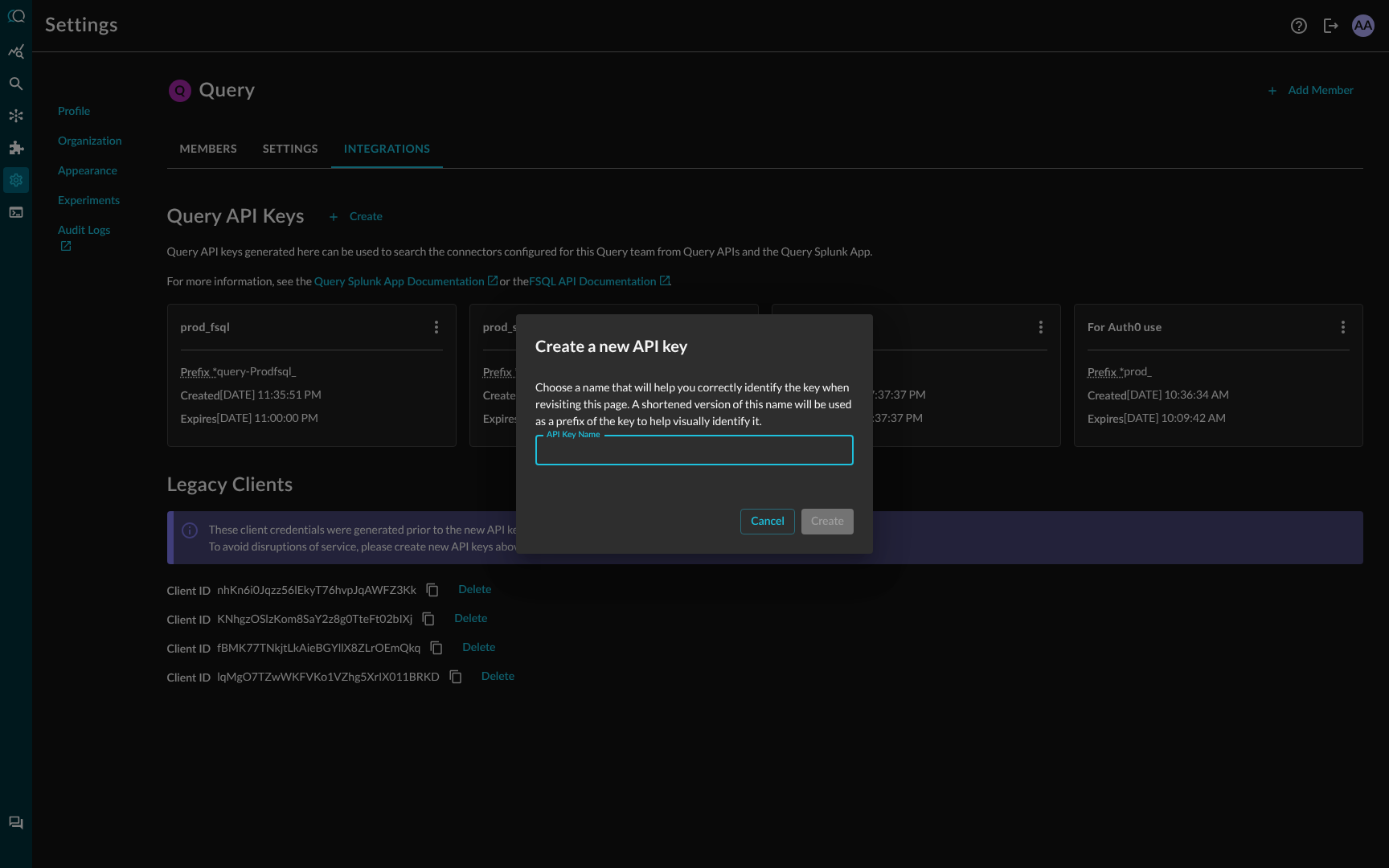
click at [595, 449] on input "API Key Name" at bounding box center [699, 450] width 309 height 30
type input "ui_test"
click at [818, 513] on div "Create" at bounding box center [828, 523] width 33 height 20
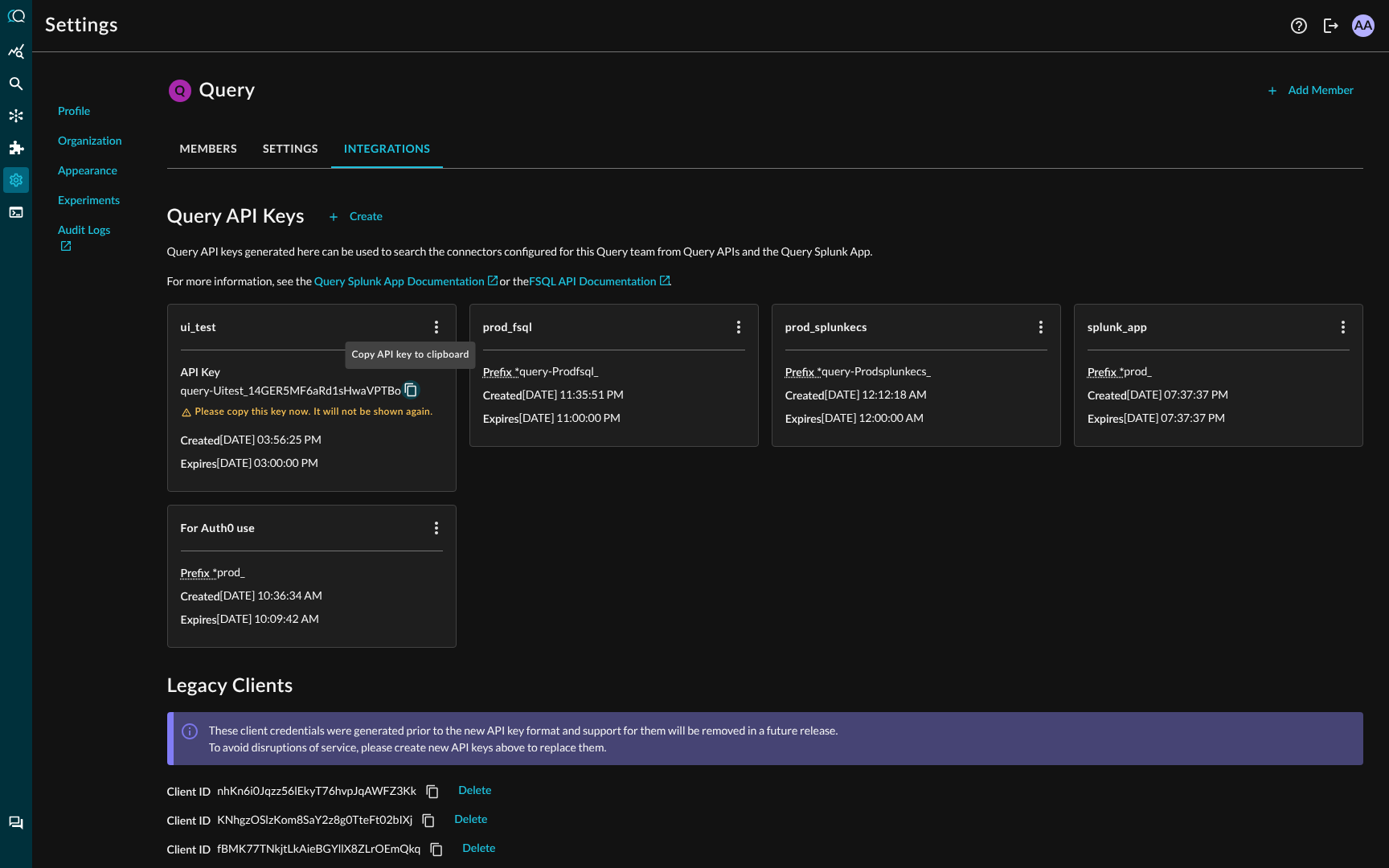
click at [411, 391] on icon "Copy API key to clipboard" at bounding box center [411, 389] width 14 height 14
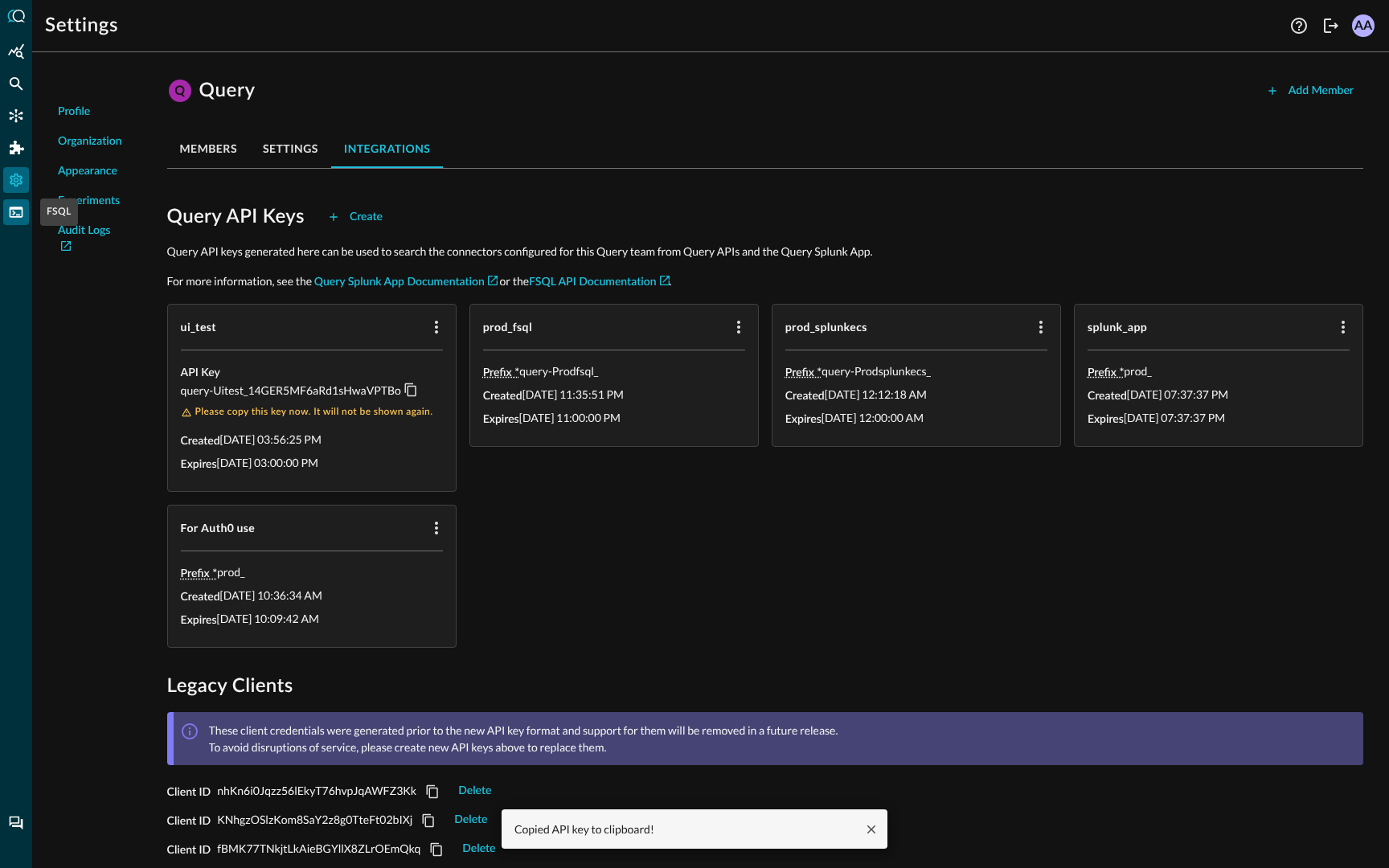
click at [14, 205] on icon "FSQL" at bounding box center [16, 212] width 16 height 16
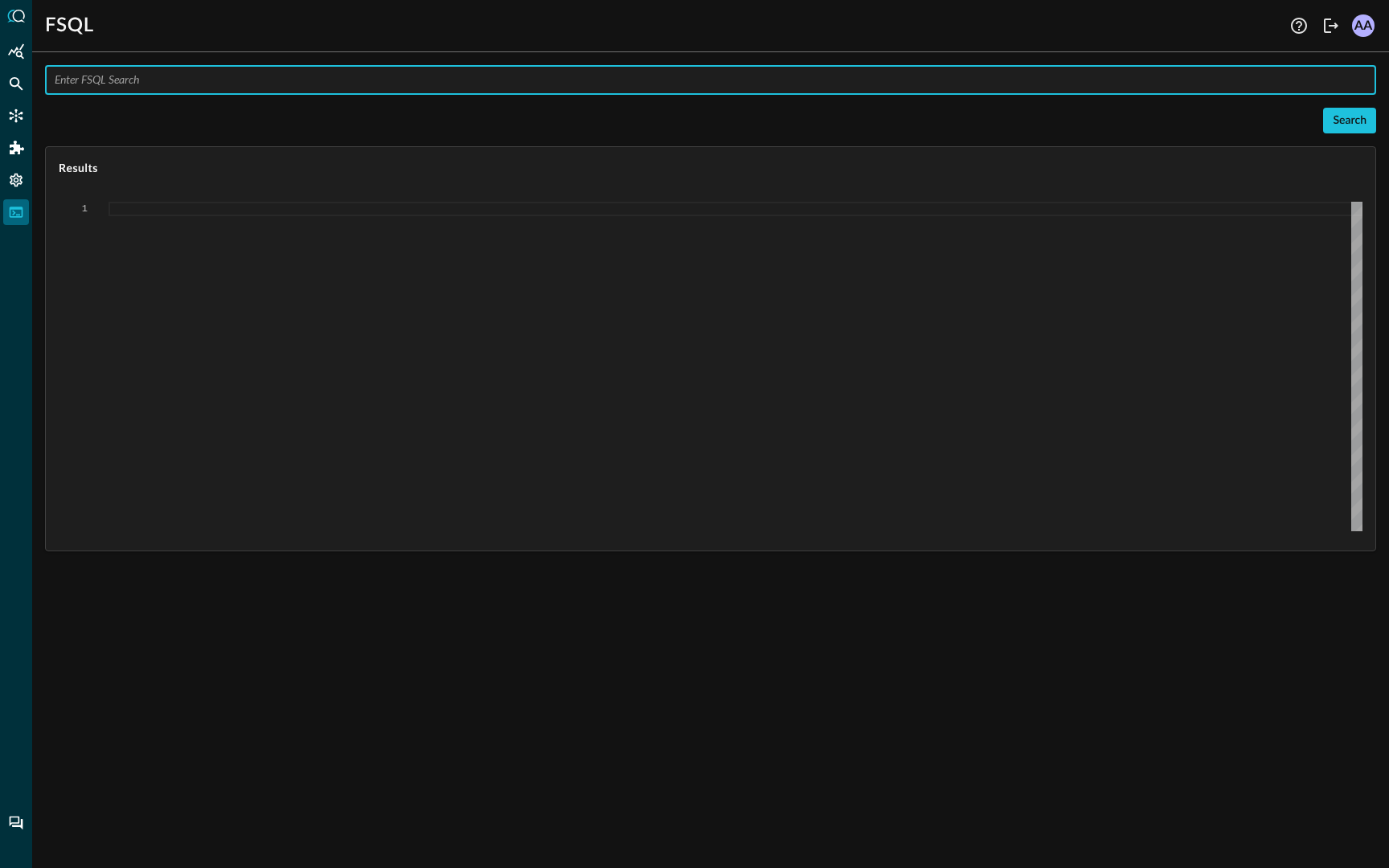
click at [208, 89] on input "text" at bounding box center [715, 80] width 1322 height 30
type input "QUERY inventory_info.**"
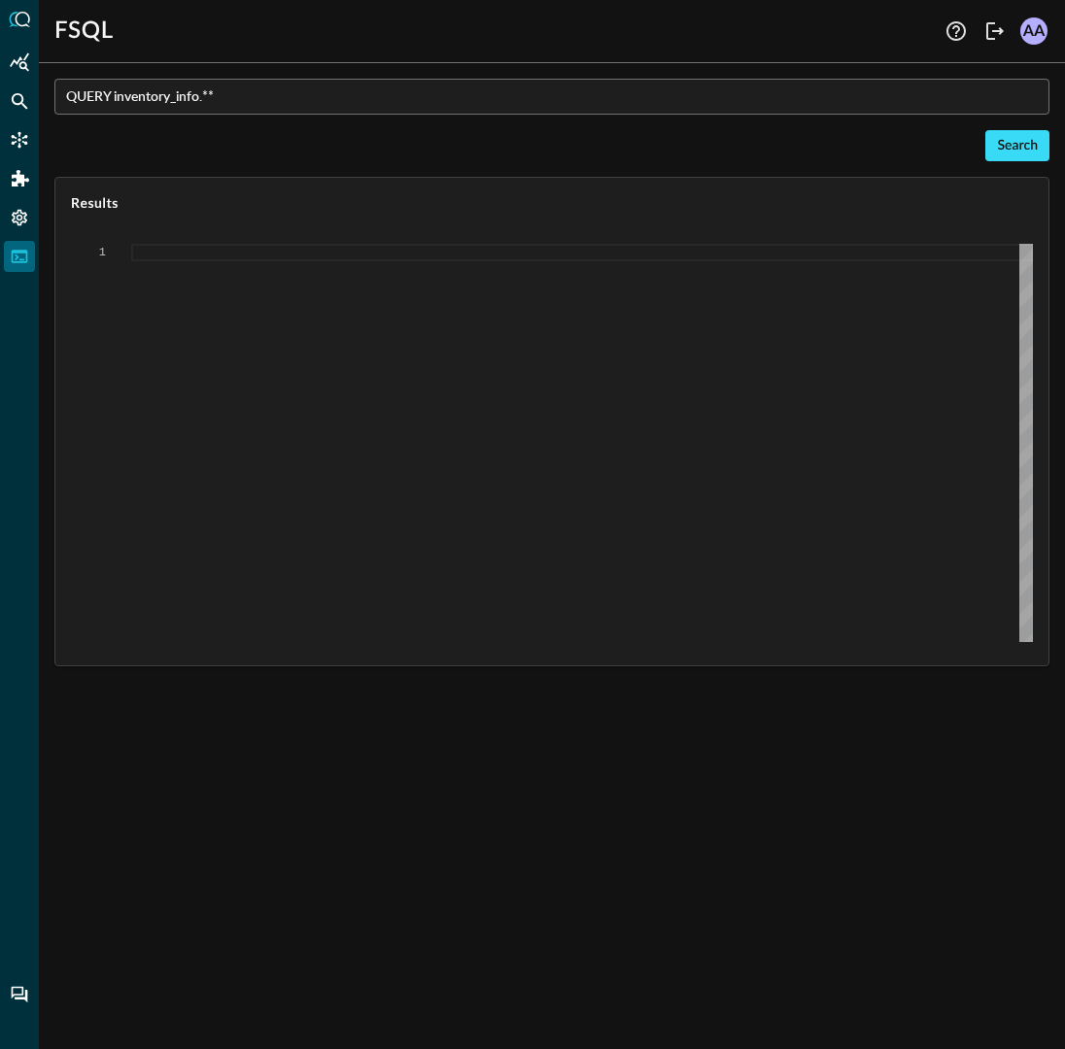
click at [1013, 152] on div "Search" at bounding box center [1017, 146] width 41 height 24
click at [1004, 145] on div "Search" at bounding box center [1017, 146] width 41 height 24
type textarea "{ "response": [ "Error invoking FSQL: TypeError: network error" ] }"
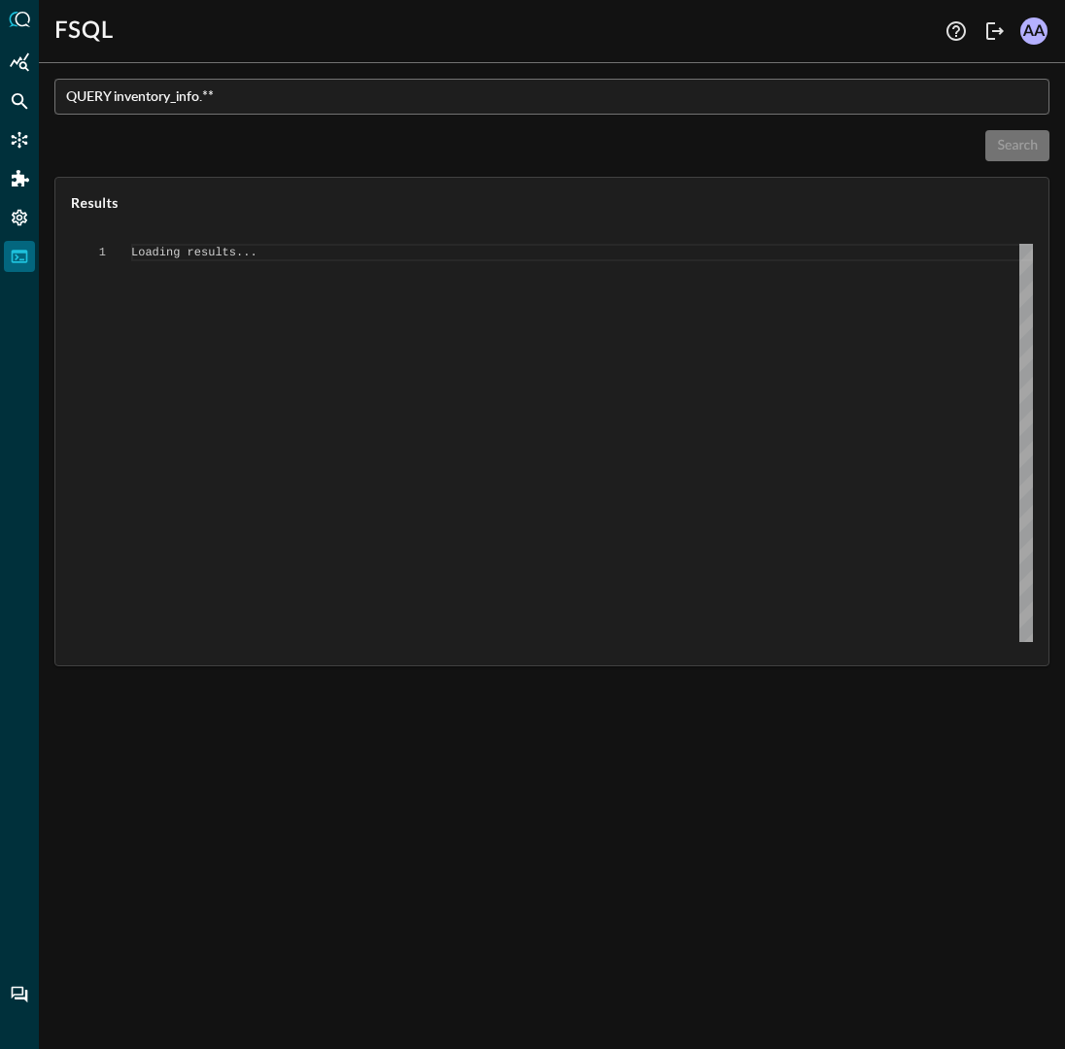
scroll to position [70, 0]
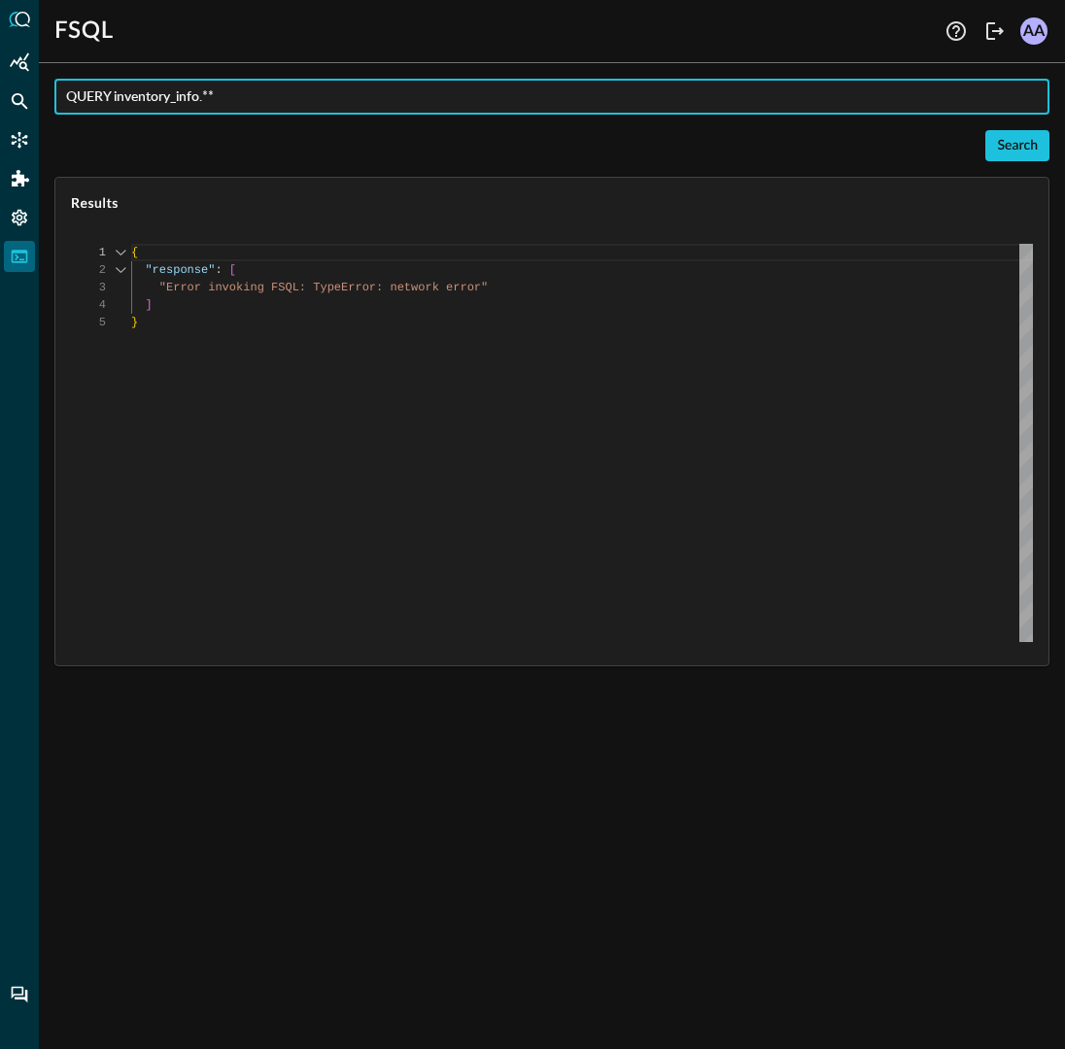
click at [217, 96] on input "QUERY inventory_info.**" at bounding box center [557, 97] width 983 height 36
paste input "AFTER 24hours"
type input "QUERY inventory_info.** AFTER 24hours"
click at [1015, 152] on div "Search" at bounding box center [1017, 146] width 41 height 24
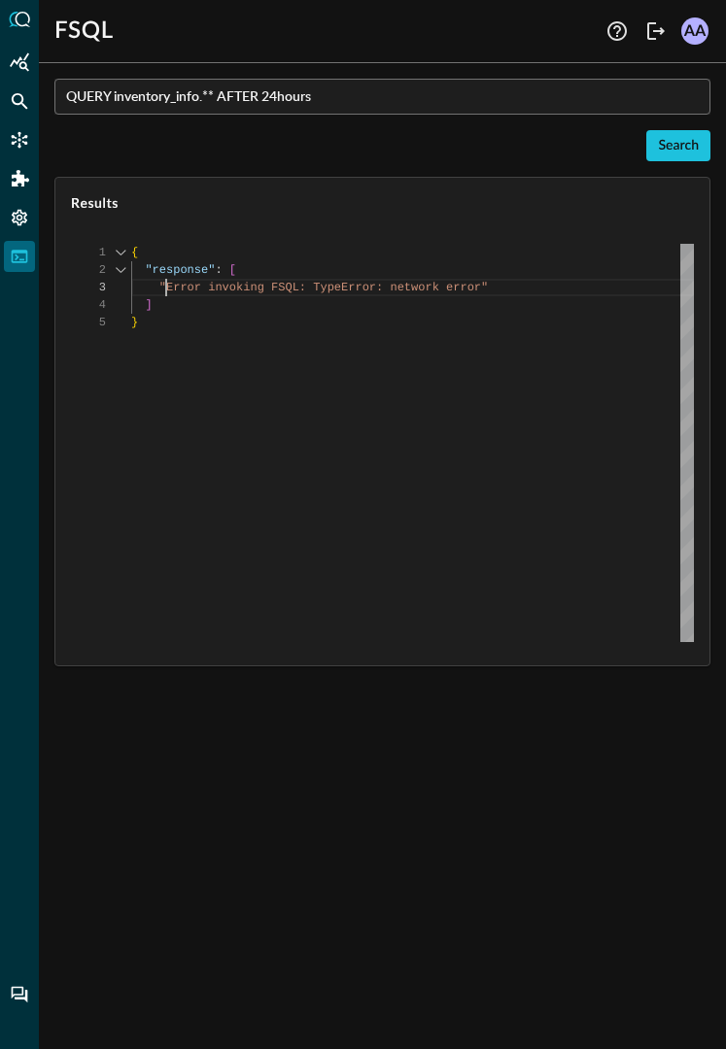
scroll to position [35, 0]
drag, startPoint x: 167, startPoint y: 287, endPoint x: 483, endPoint y: 290, distance: 315.7
click at [483, 290] on div "{ "response" : [ "Error invoking FSQL: TypeError: network error" ] }" at bounding box center [412, 443] width 562 height 398
click at [668, 145] on div "Search" at bounding box center [678, 146] width 41 height 24
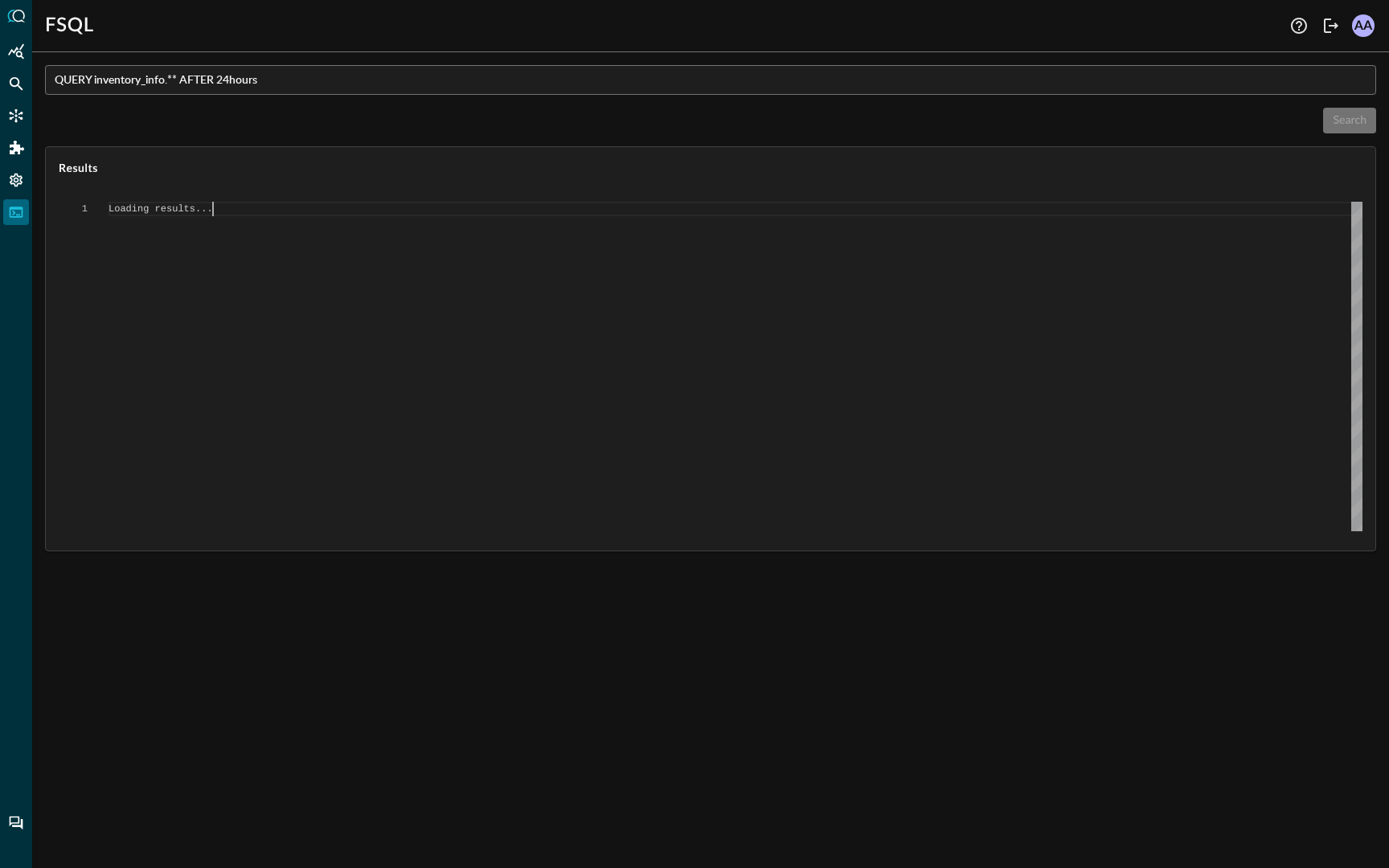
click at [835, 379] on div "Loading results..." at bounding box center [735, 367] width 1254 height 329
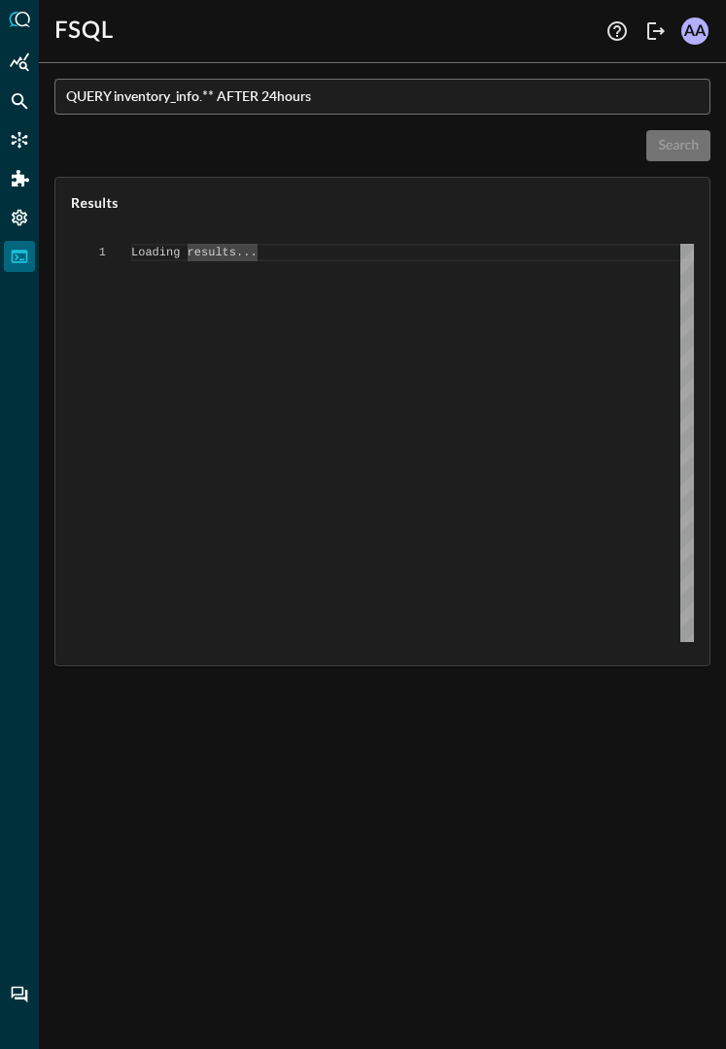
type textarea "{ "response": [ "Error invoking FSQL: TypeError: network error" ] }"
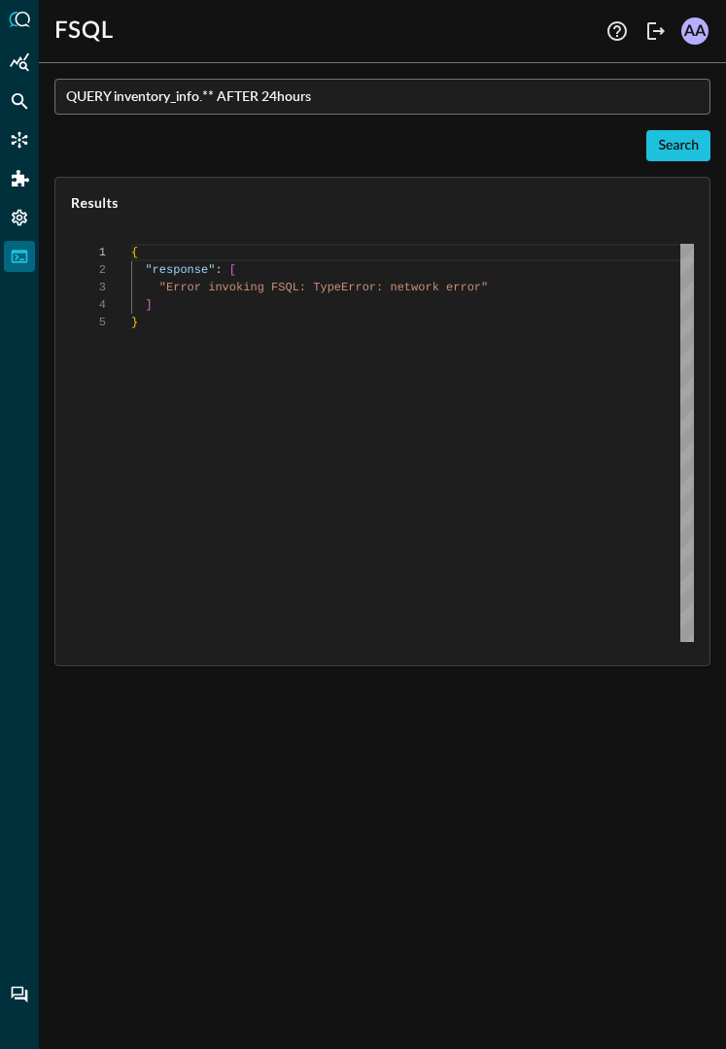
scroll to position [70, 0]
